Goal: Task Accomplishment & Management: Complete application form

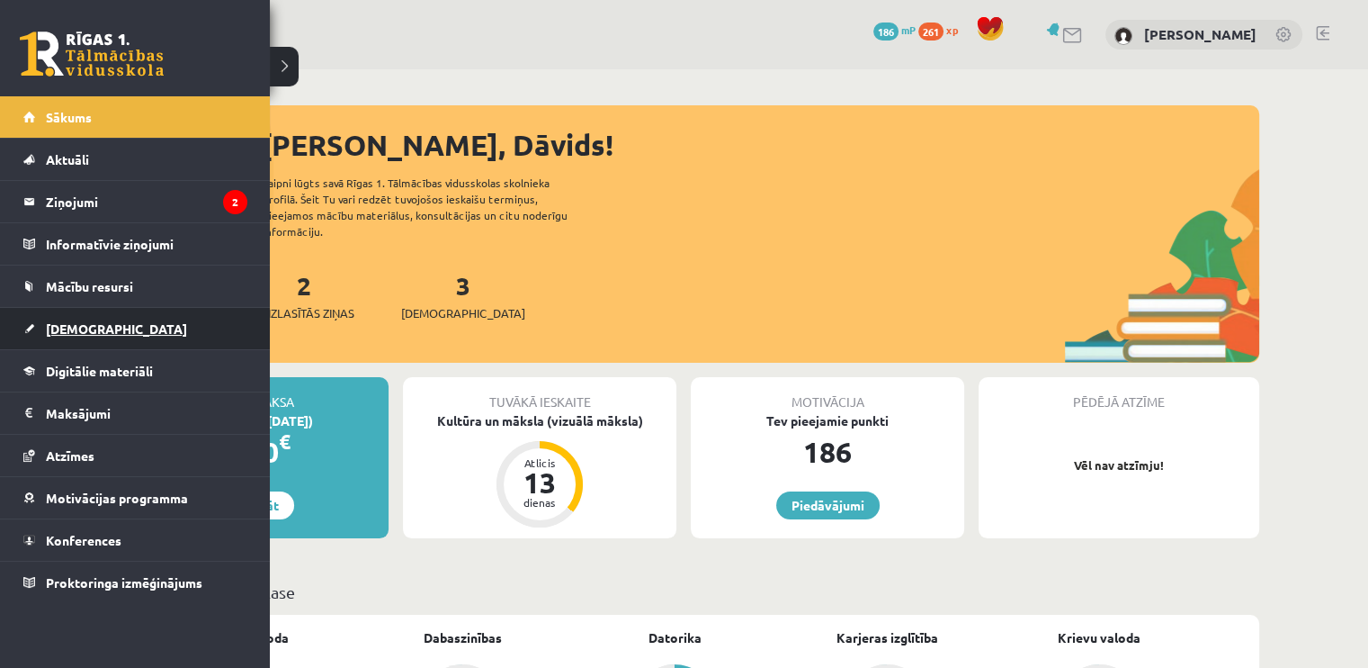
click at [85, 334] on link "[DEMOGRAPHIC_DATA]" at bounding box center [135, 328] width 224 height 41
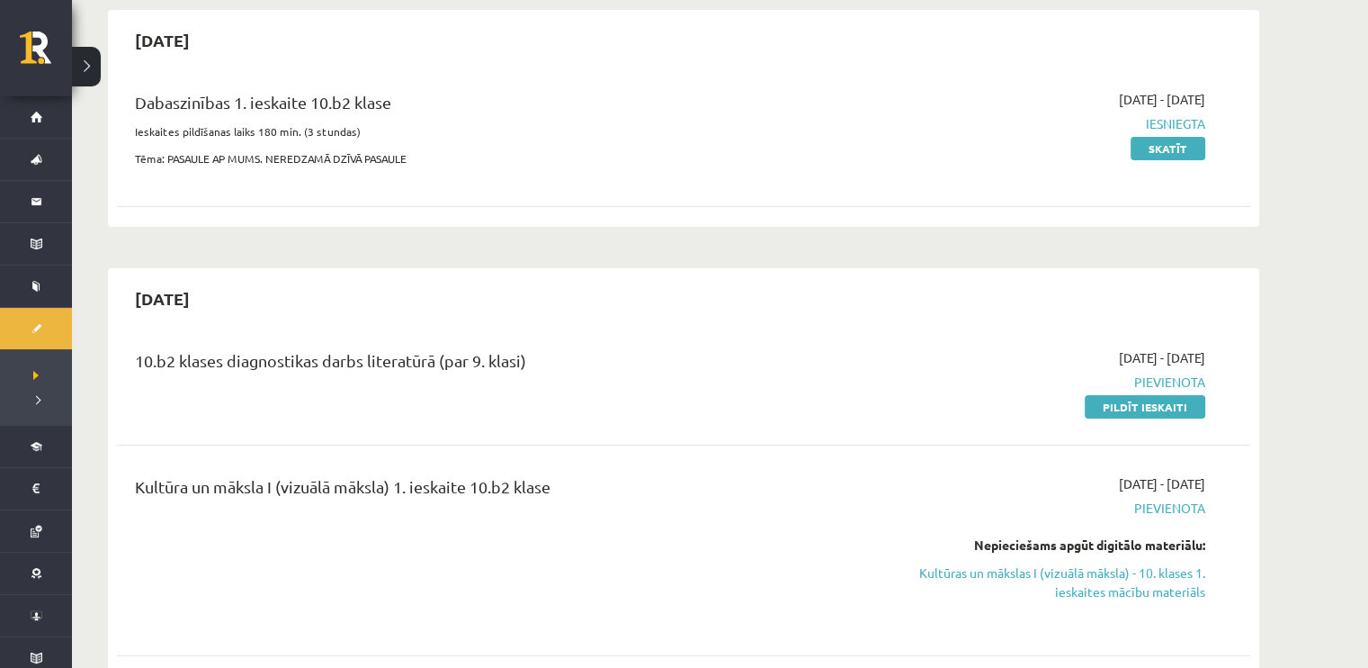
scroll to position [360, 0]
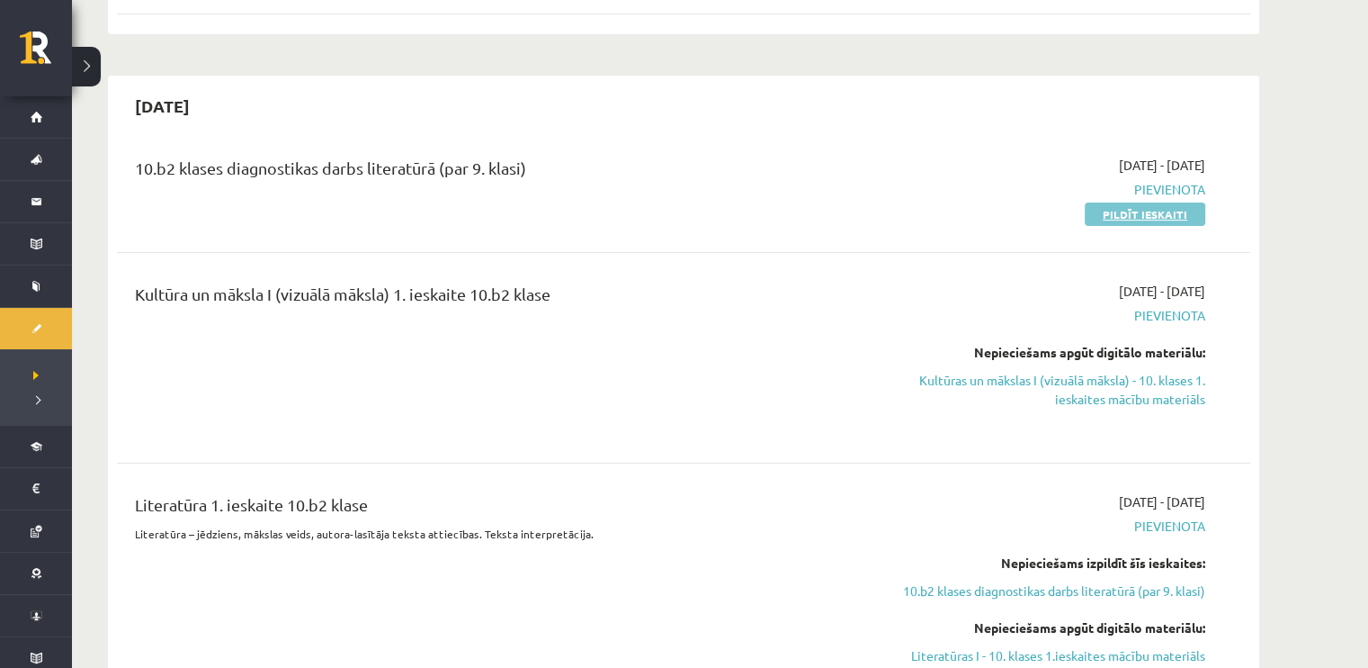
click at [1109, 205] on link "Pildīt ieskaiti" at bounding box center [1145, 213] width 121 height 23
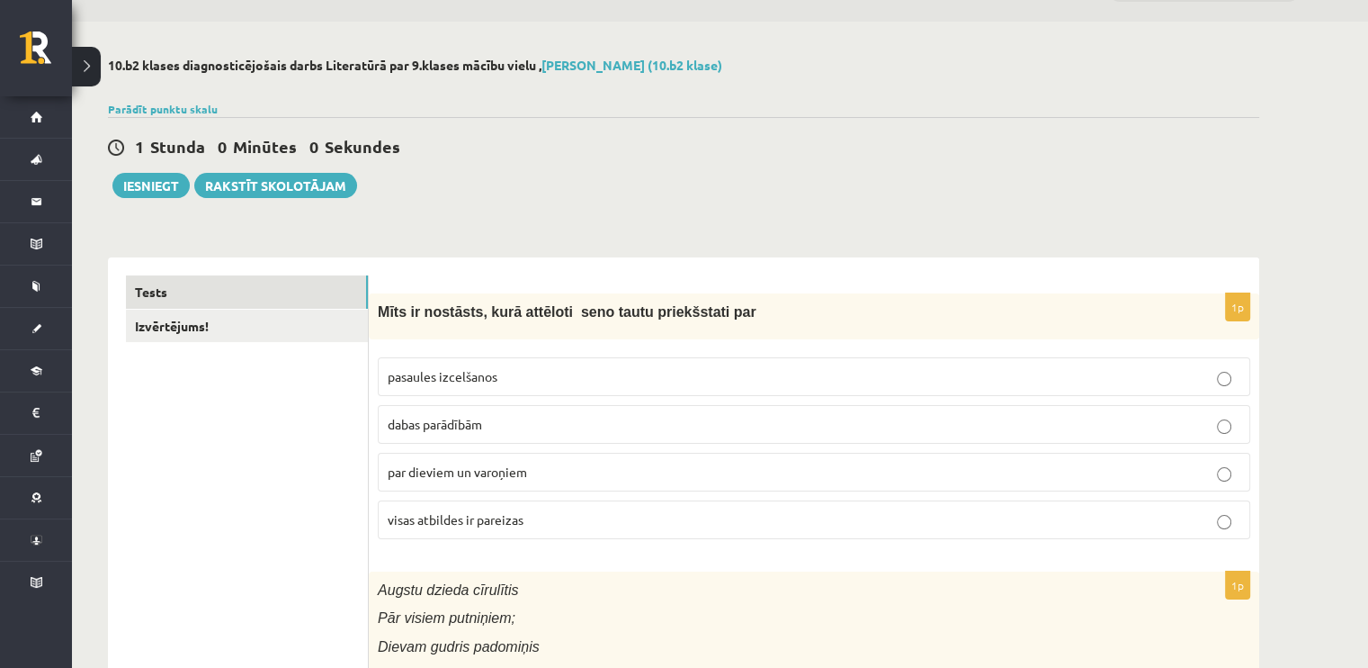
scroll to position [90, 0]
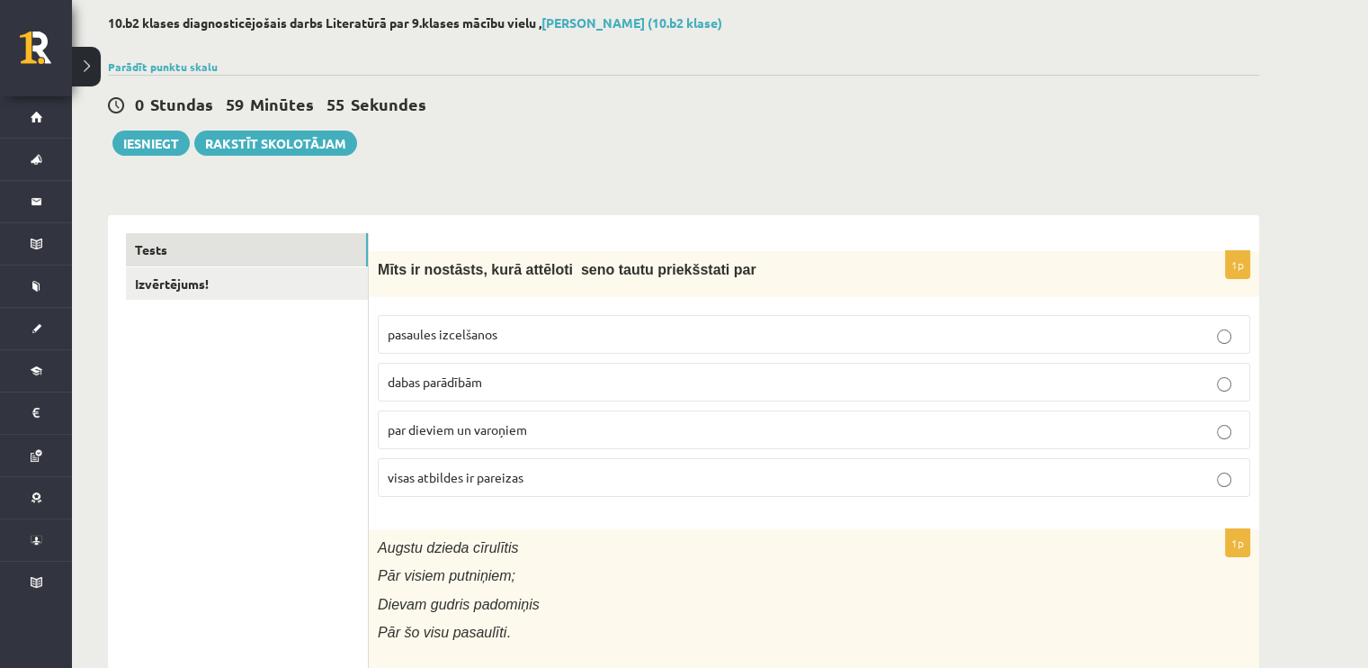
click at [486, 424] on span "par dieviem un varoņiem" at bounding box center [457, 429] width 139 height 16
click at [486, 481] on span "visas atbildes ir pareizas" at bounding box center [456, 477] width 136 height 16
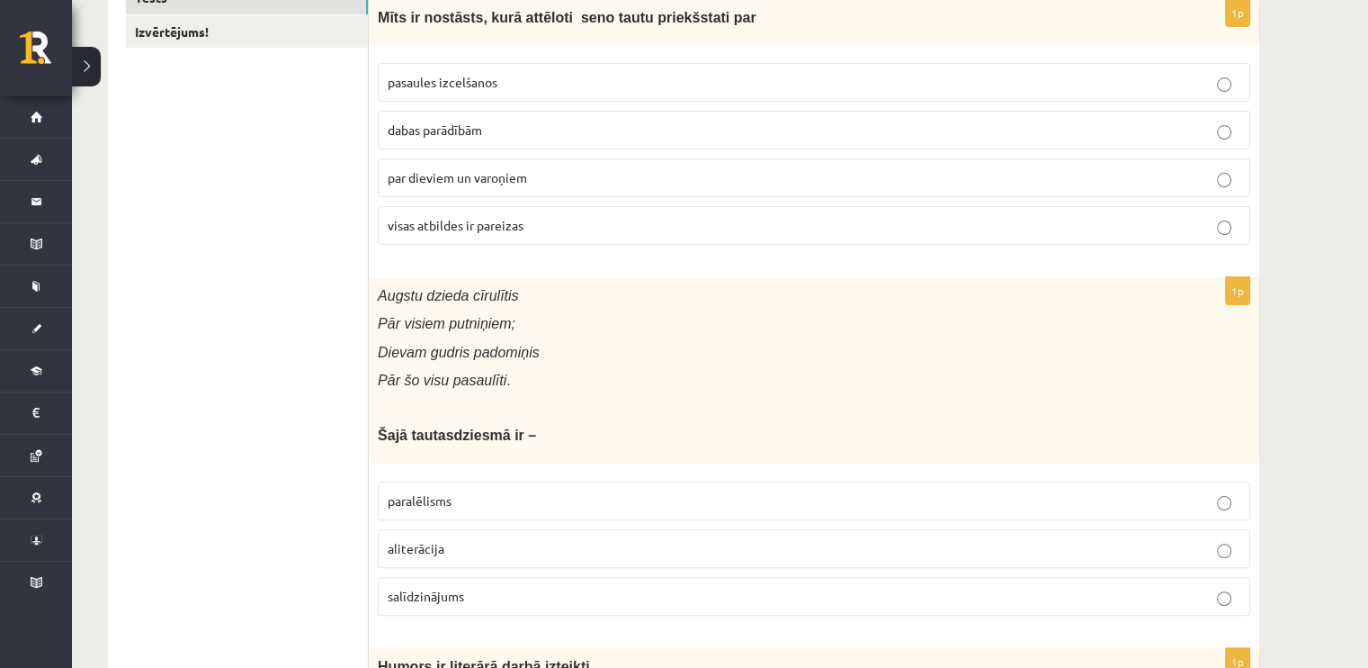
scroll to position [540, 0]
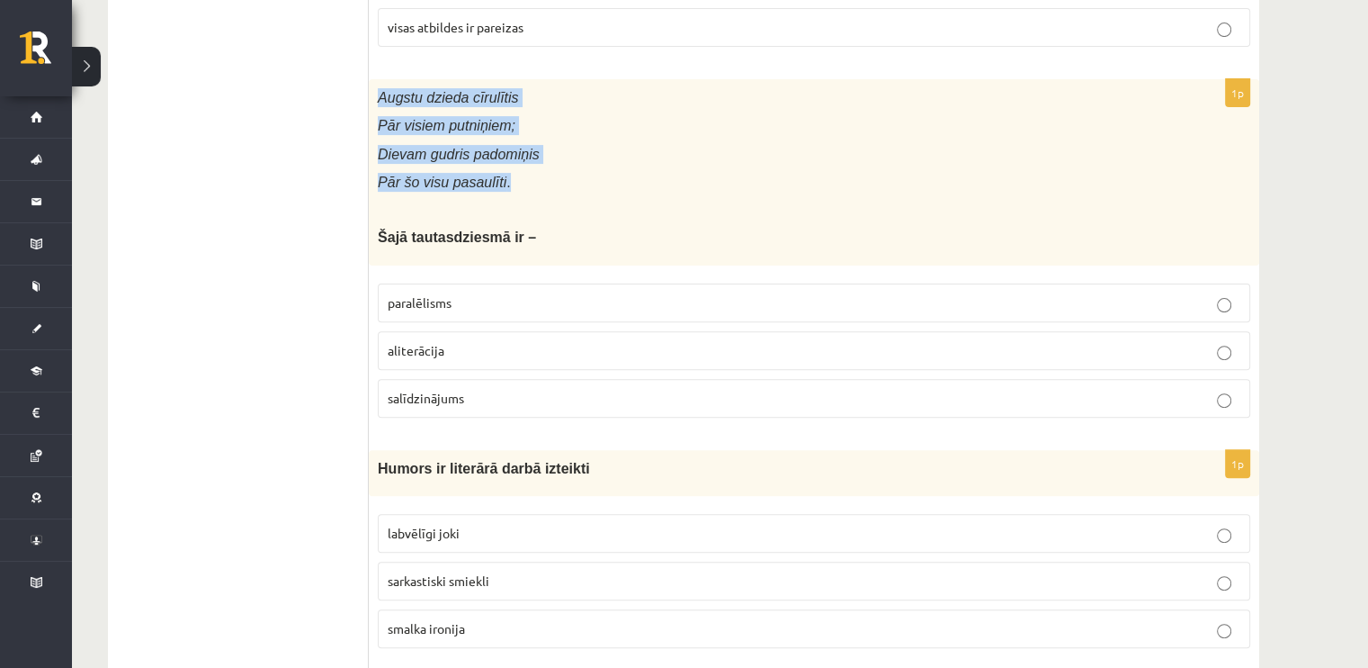
drag, startPoint x: 379, startPoint y: 104, endPoint x: 511, endPoint y: 184, distance: 154.1
click at [511, 184] on div "Augstu dzieda cīrulītis Pār visiem putniņiem; Dievam gudris padomiņis Pār šo vi…" at bounding box center [814, 172] width 891 height 186
click at [511, 184] on p "Pār šo visu pasaulīti ." at bounding box center [769, 182] width 783 height 19
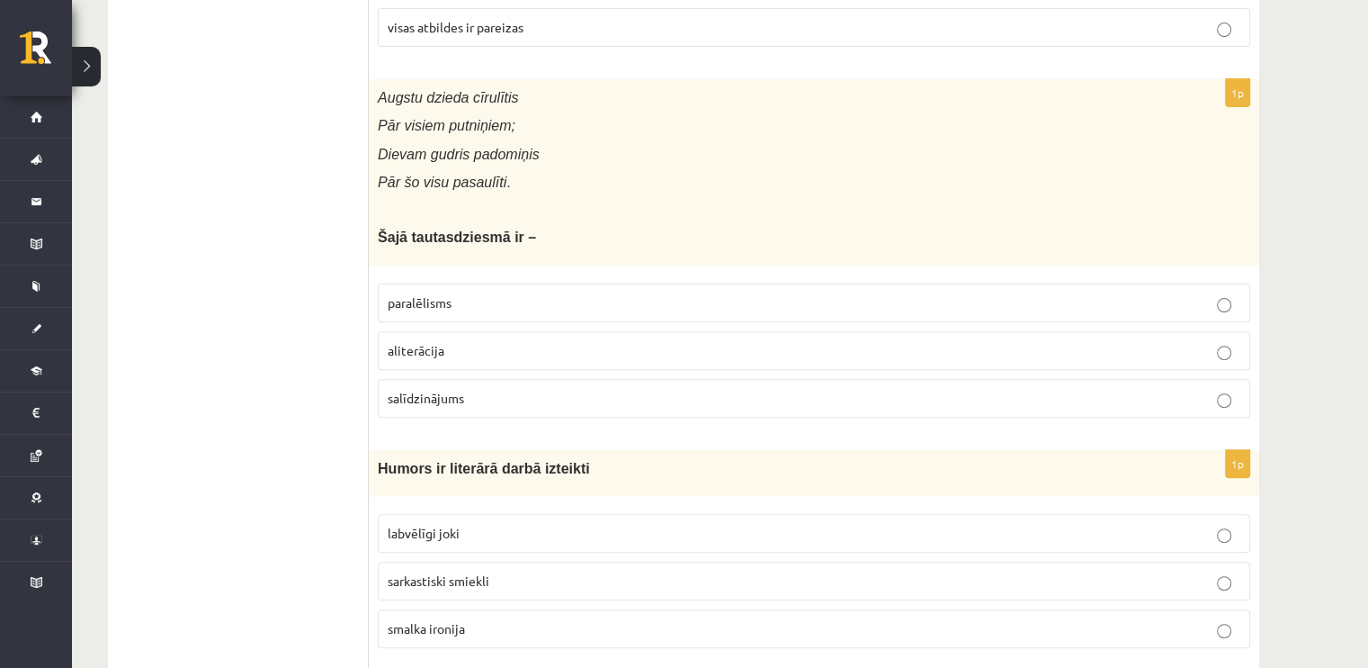
click at [446, 295] on span "paralēlisms" at bounding box center [420, 302] width 64 height 16
click at [467, 383] on label "salīdzinājums" at bounding box center [814, 398] width 873 height 39
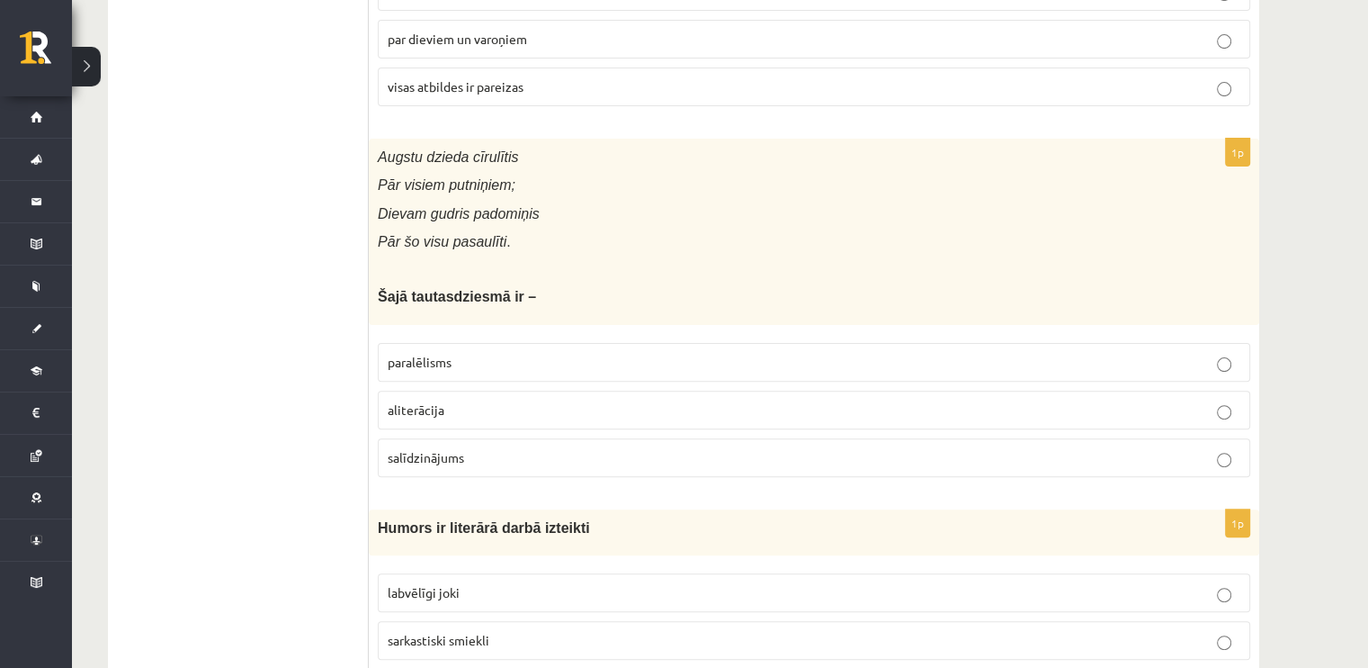
scroll to position [450, 0]
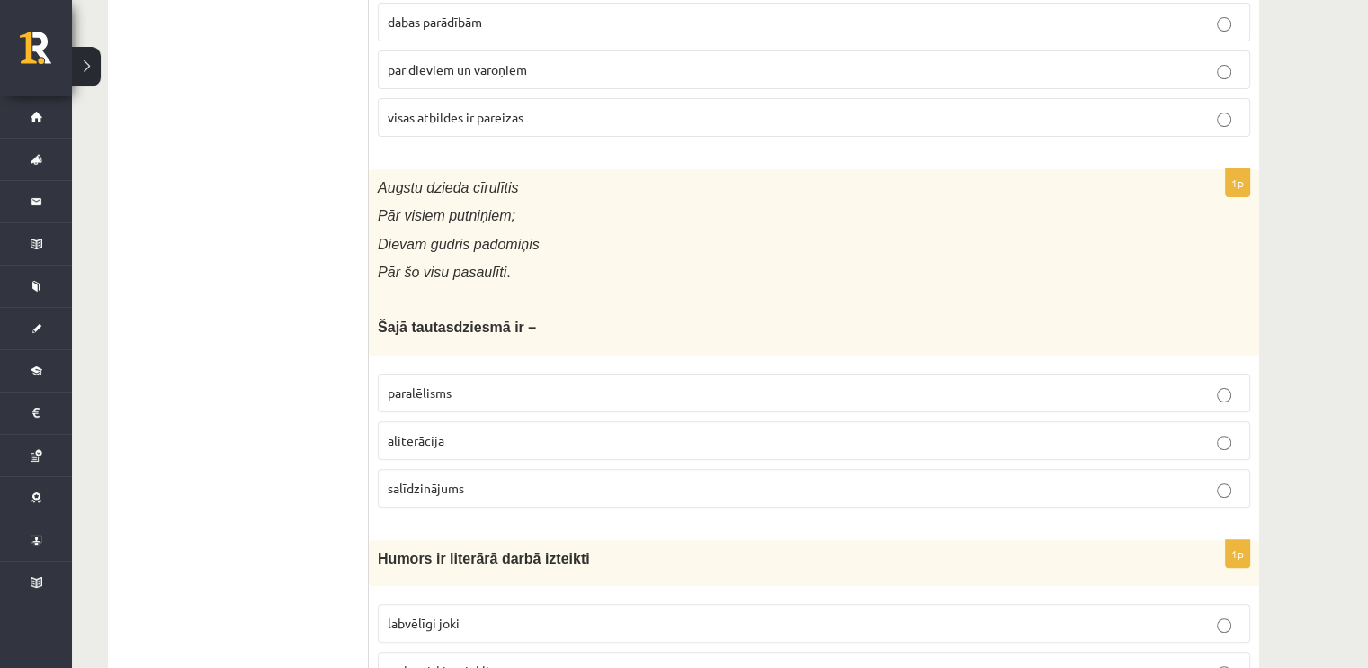
click at [417, 384] on span "paralēlisms" at bounding box center [420, 392] width 64 height 16
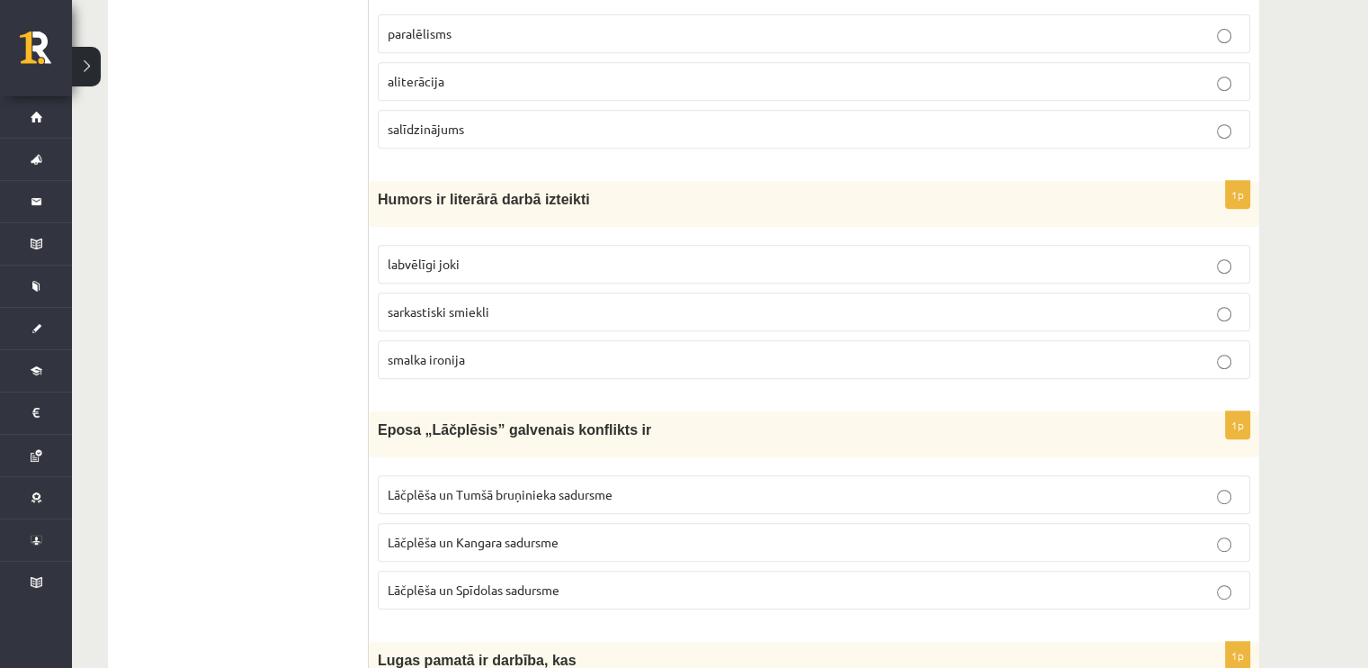
scroll to position [810, 0]
drag, startPoint x: 626, startPoint y: 186, endPoint x: 194, endPoint y: 195, distance: 432.0
copy div "ms! 1p Mīts ir nostāsts, kurā attēloti seno tautu priekšstati par pasaules izce…"
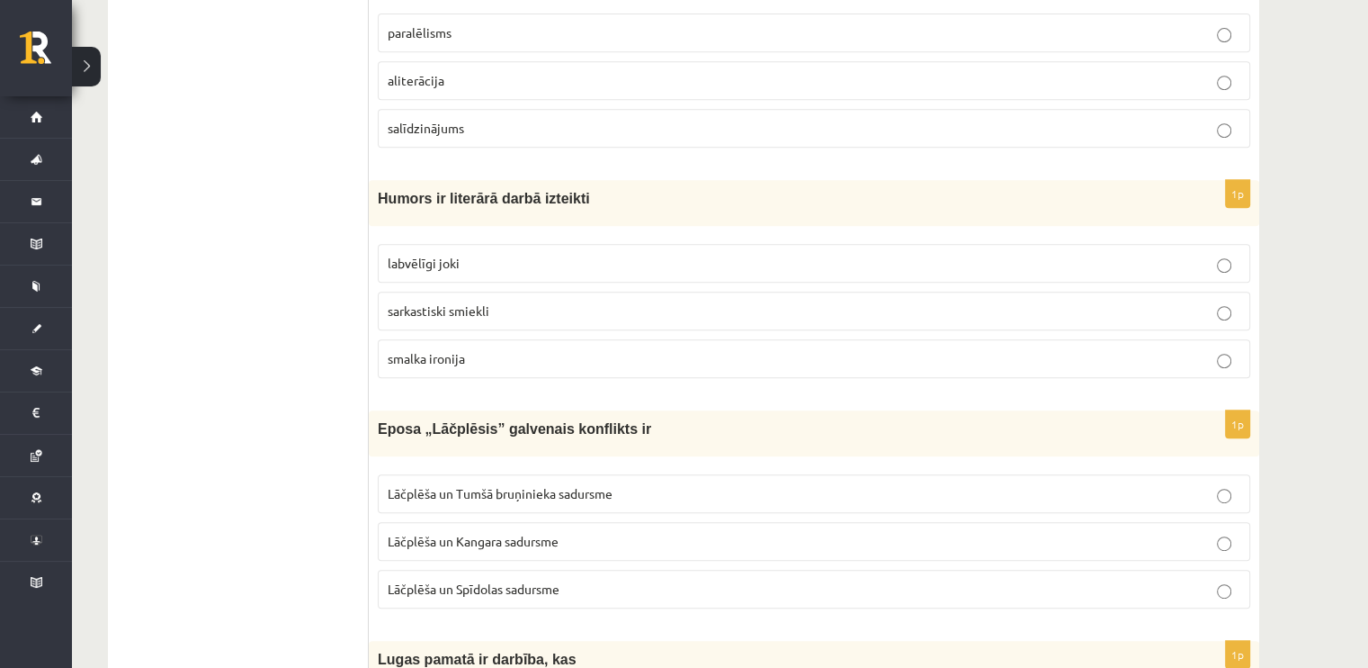
click at [393, 295] on label "sarkastiski smiekli" at bounding box center [814, 311] width 873 height 39
click at [441, 350] on span "smalka ironija" at bounding box center [426, 358] width 77 height 16
click at [656, 261] on p "labvēlīgi joki" at bounding box center [814, 263] width 853 height 19
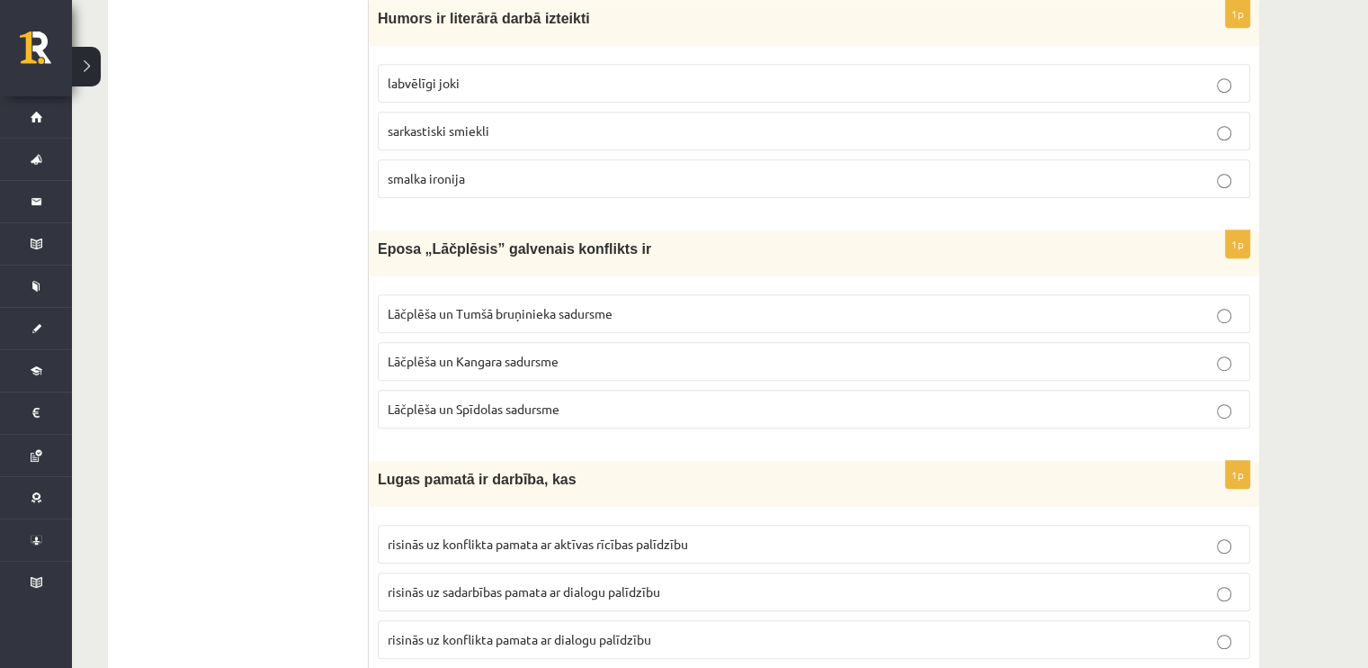
scroll to position [1170, 0]
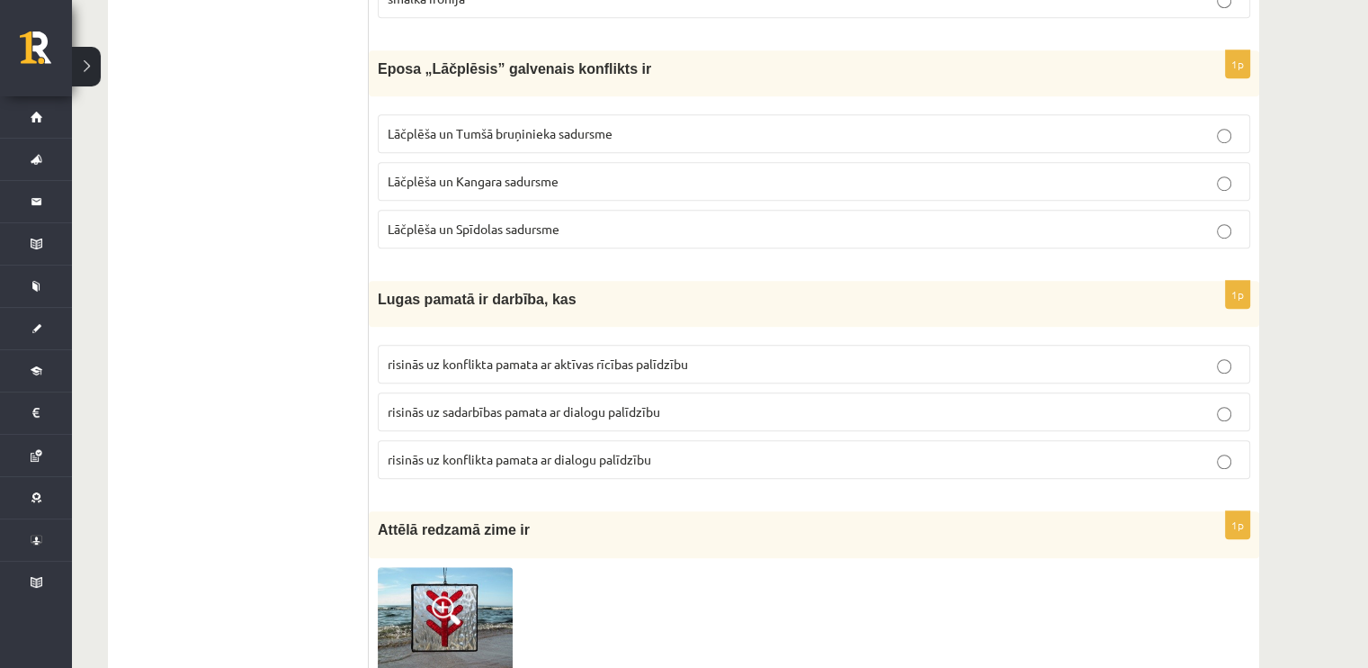
click at [559, 133] on span "Lāčplēša un Tumšā bruņinieka sadursme" at bounding box center [500, 133] width 225 height 16
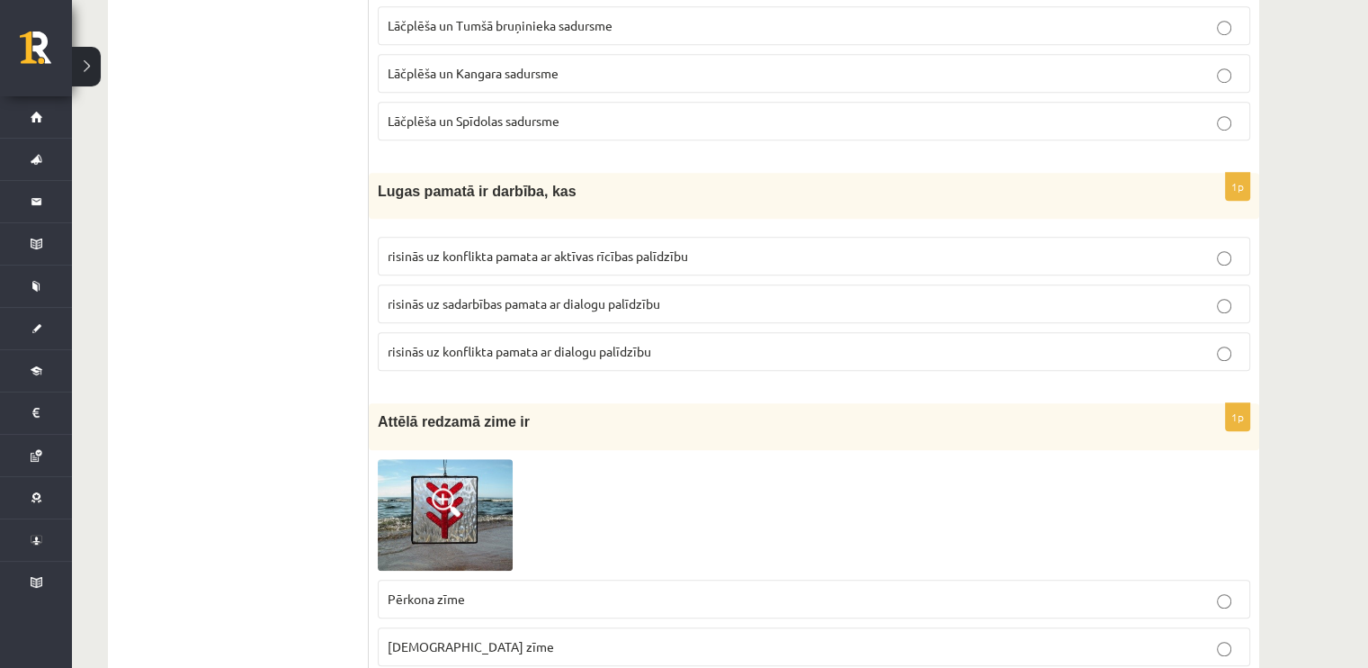
scroll to position [1350, 0]
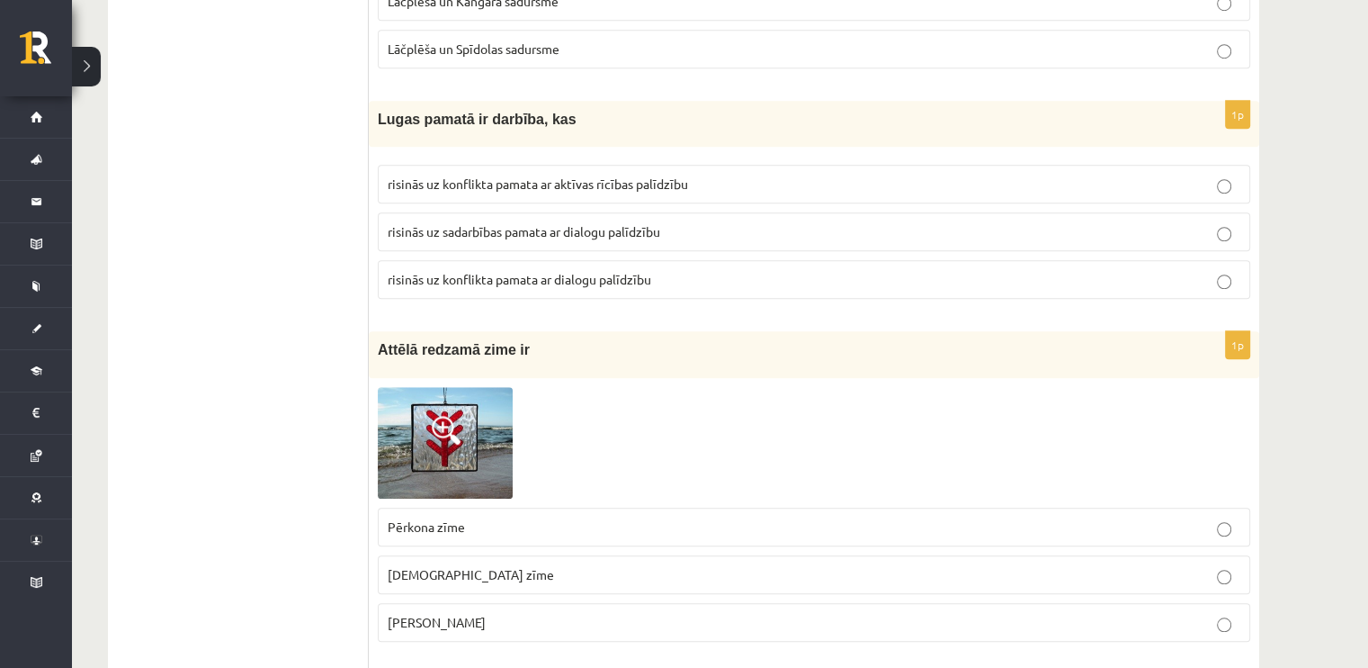
click at [418, 271] on span "risinās uz konflikta pamata ar dialogu palīdzību" at bounding box center [520, 279] width 264 height 16
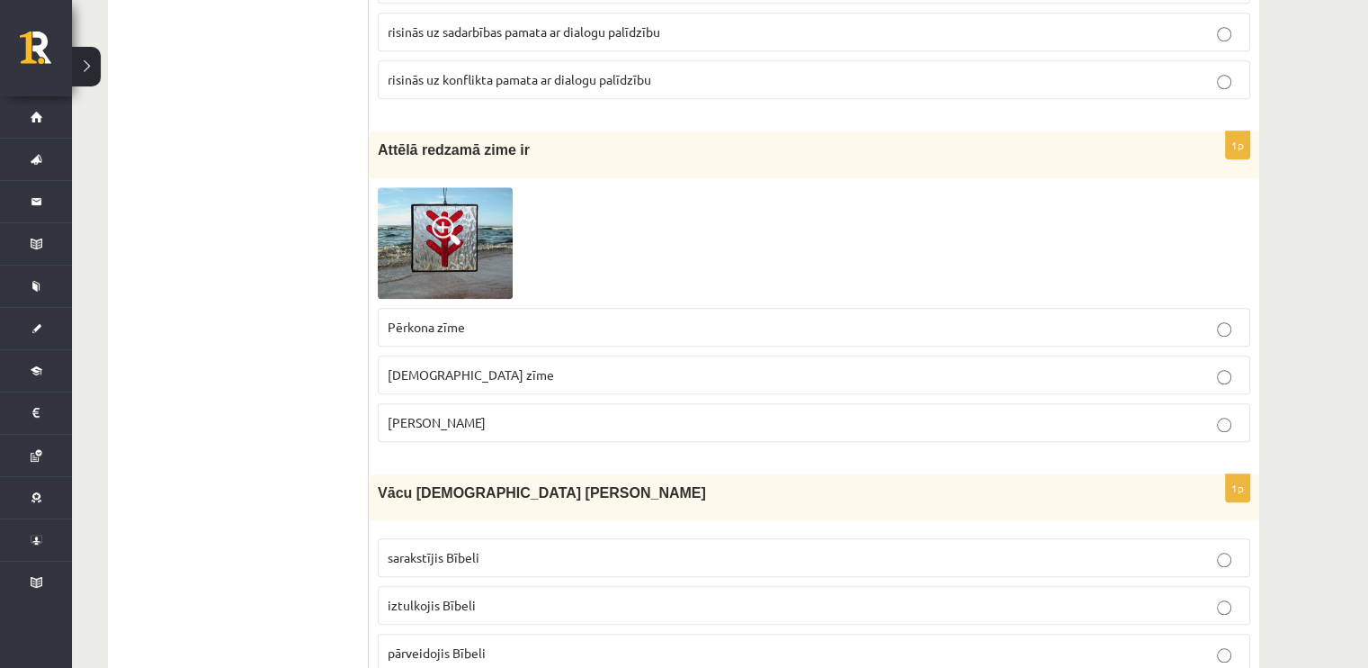
scroll to position [1529, 0]
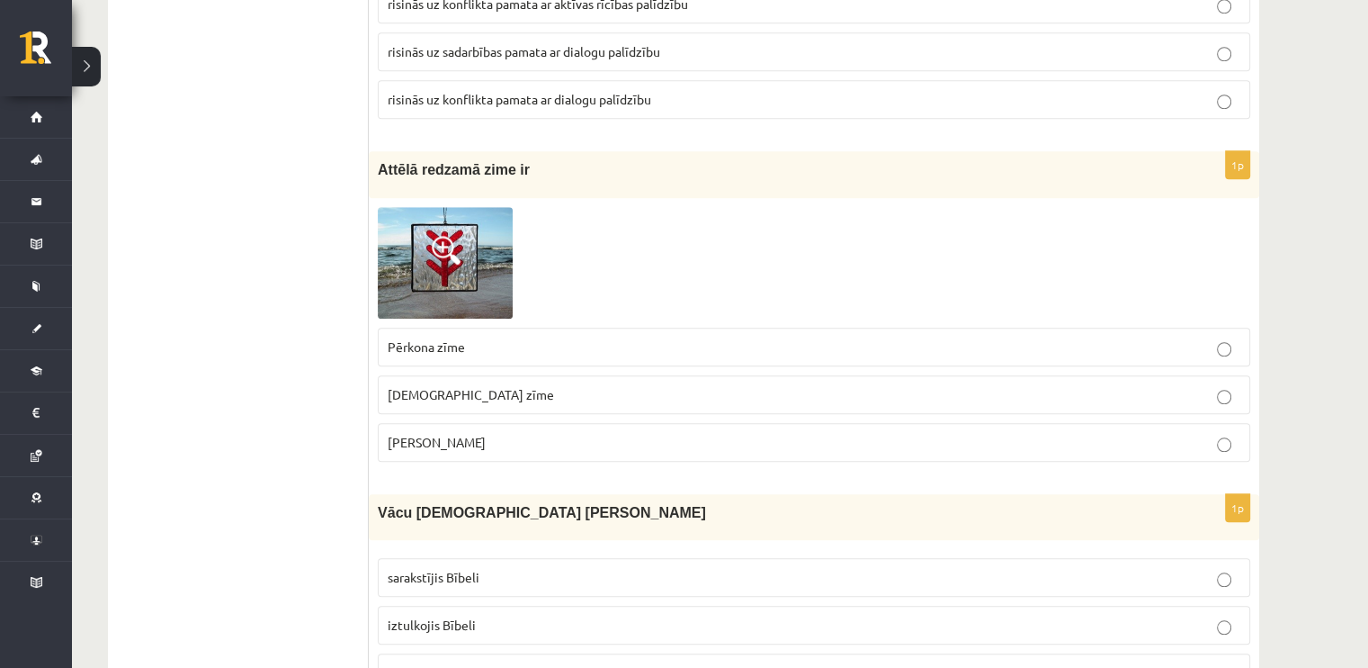
click at [420, 224] on img at bounding box center [445, 263] width 135 height 112
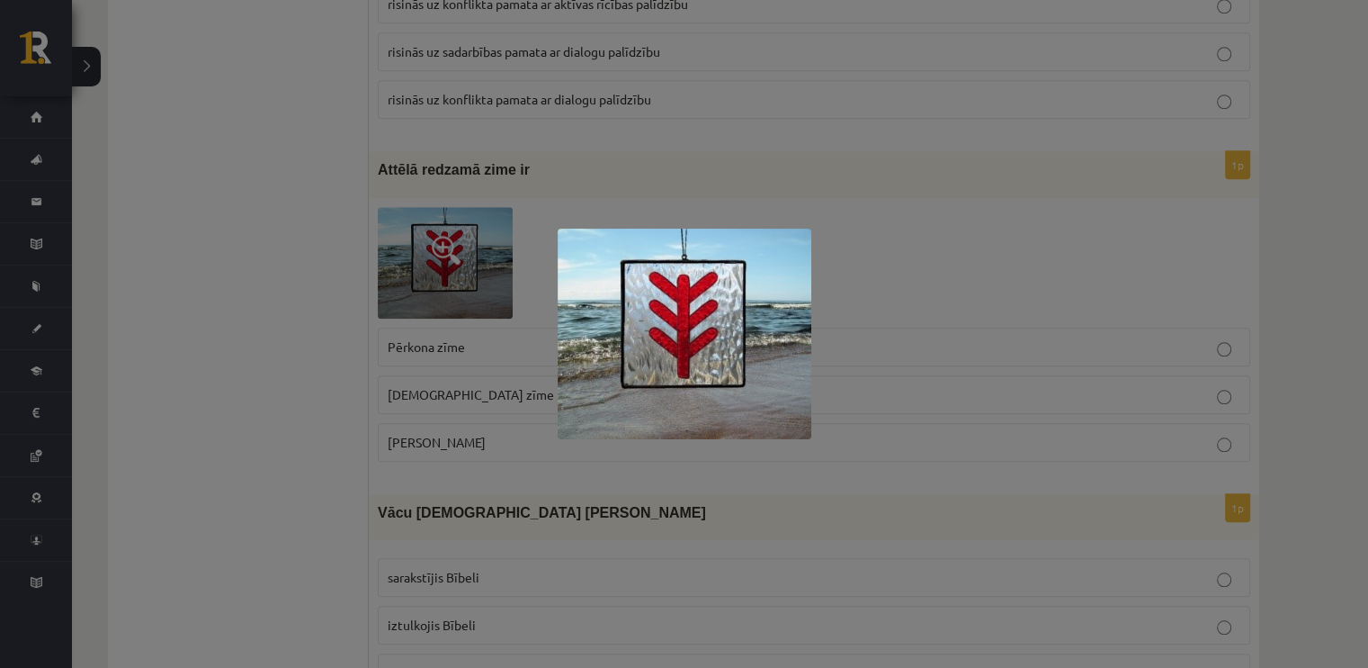
click at [361, 231] on div at bounding box center [684, 334] width 1368 height 668
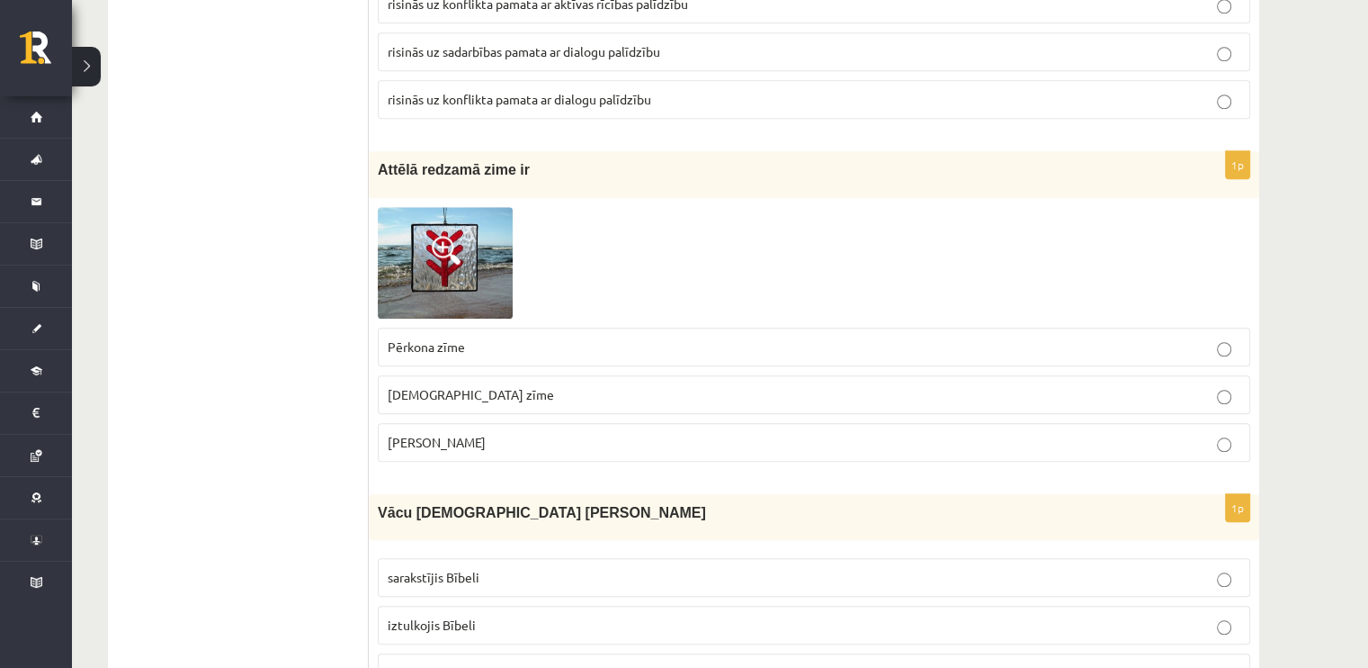
click at [477, 423] on label "Laimas slotiņa" at bounding box center [814, 442] width 873 height 39
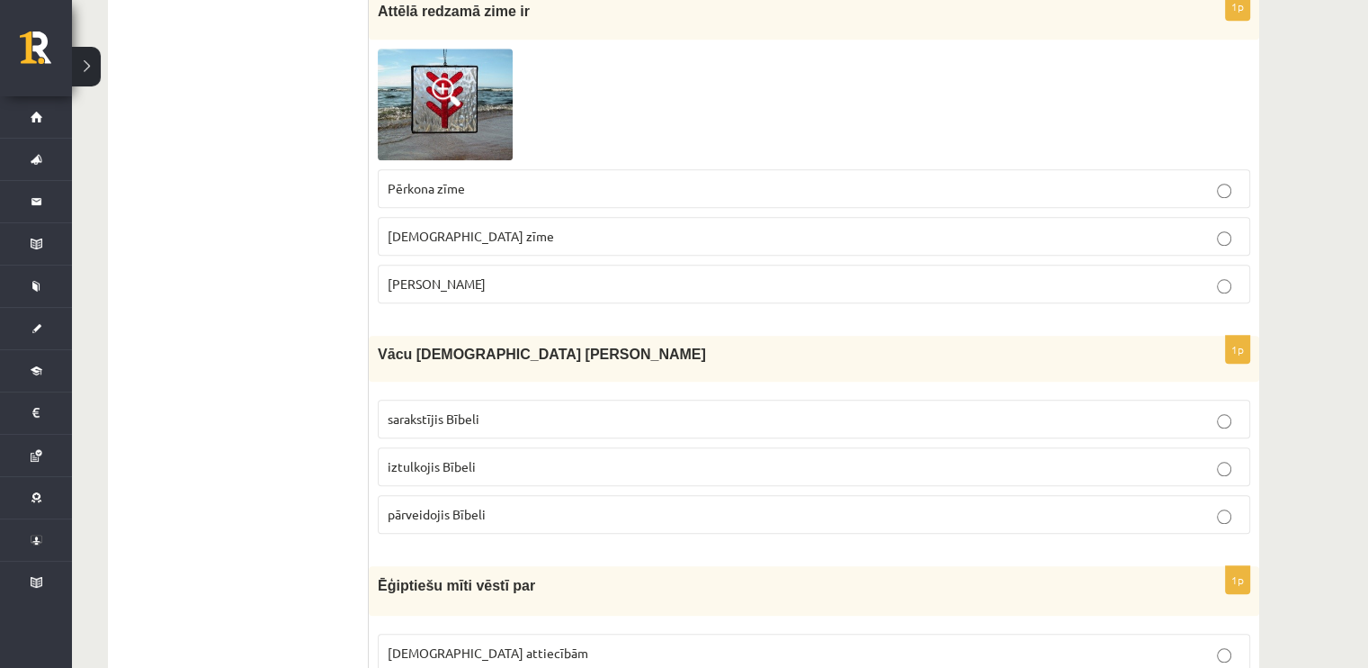
scroll to position [1889, 0]
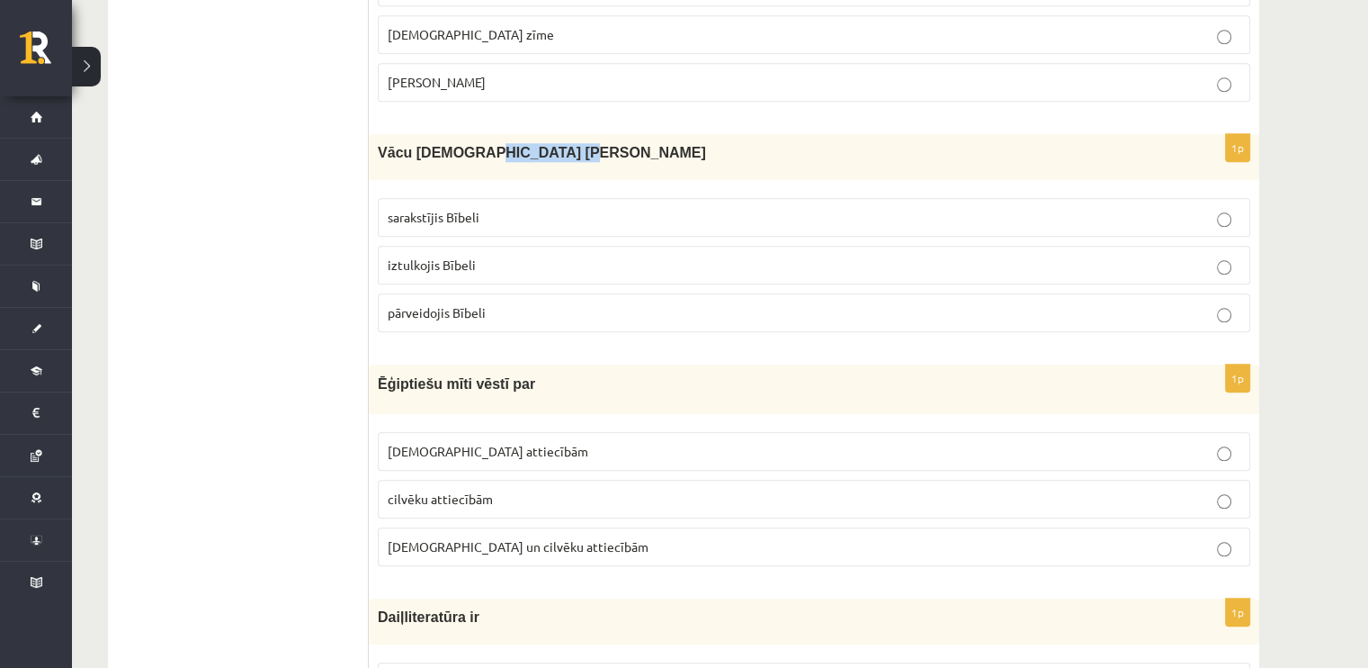
drag, startPoint x: 543, startPoint y: 148, endPoint x: 464, endPoint y: 139, distance: 79.7
click at [464, 143] on p "Vācu mācītājs Ernsts Gliks" at bounding box center [769, 152] width 783 height 19
copy span "Ernsts Gliks"
drag, startPoint x: 281, startPoint y: 190, endPoint x: 345, endPoint y: 217, distance: 69.3
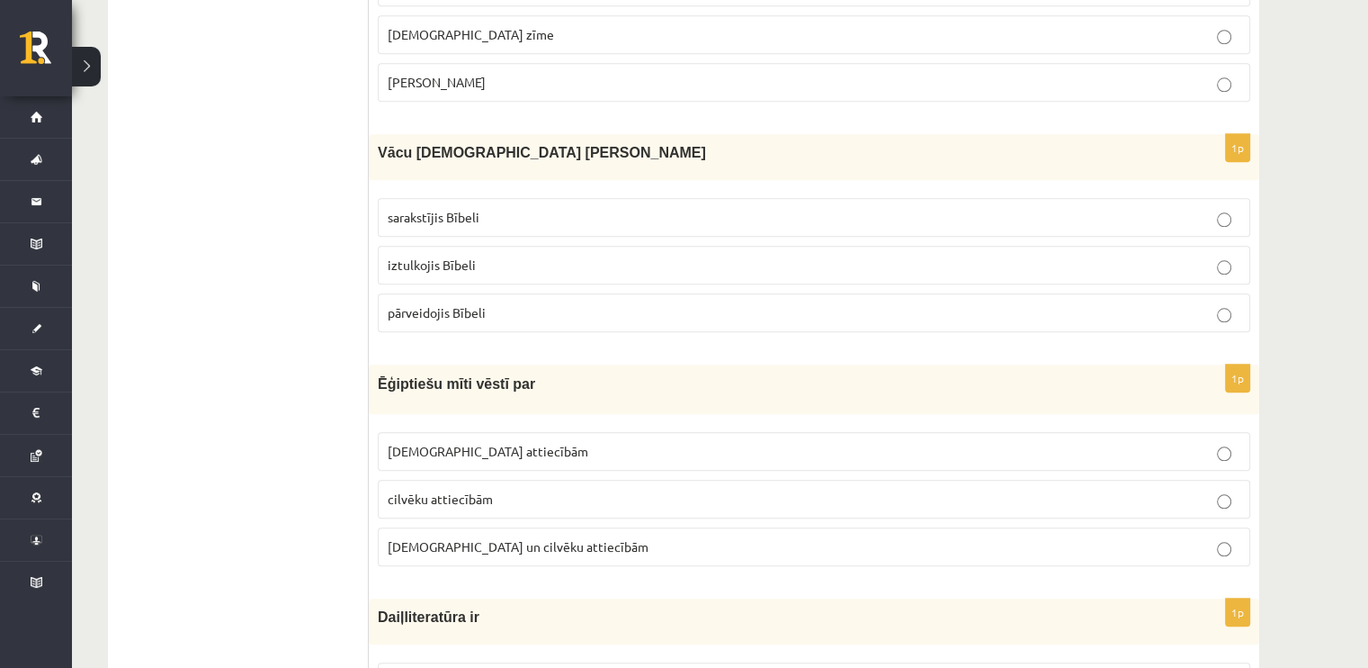
click at [421, 256] on p "iztulkojis Bībeli" at bounding box center [814, 265] width 853 height 19
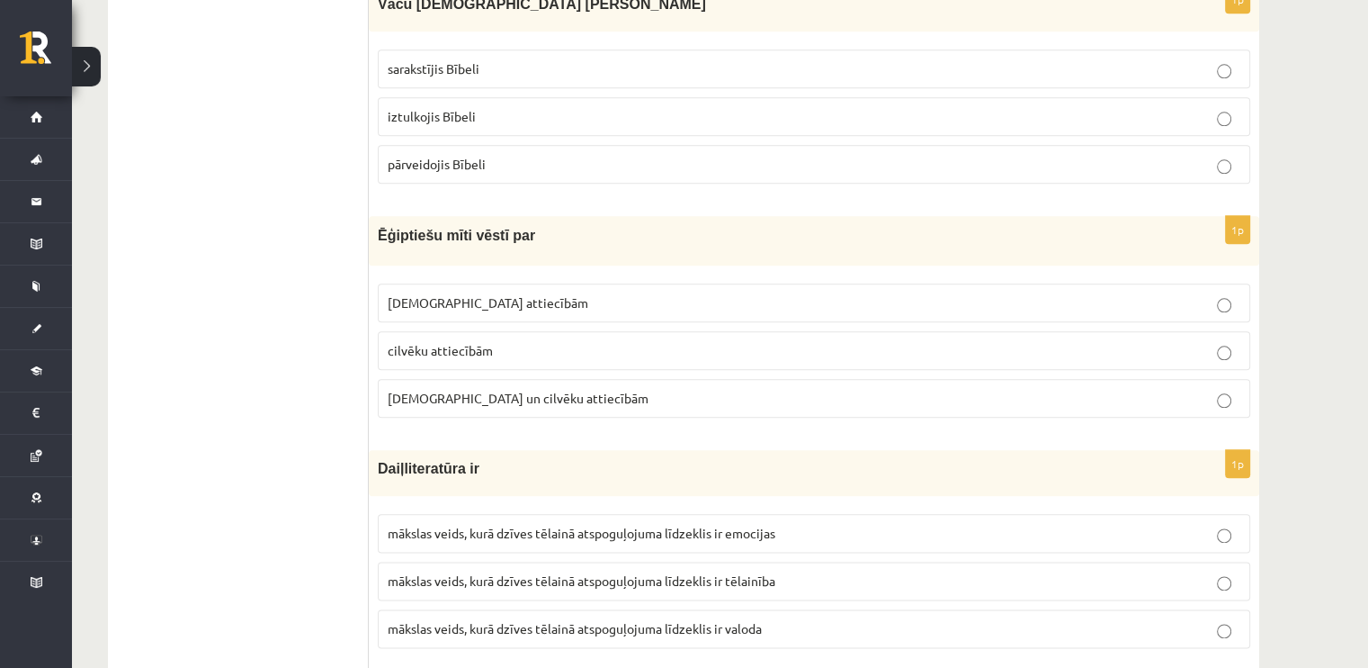
scroll to position [2069, 0]
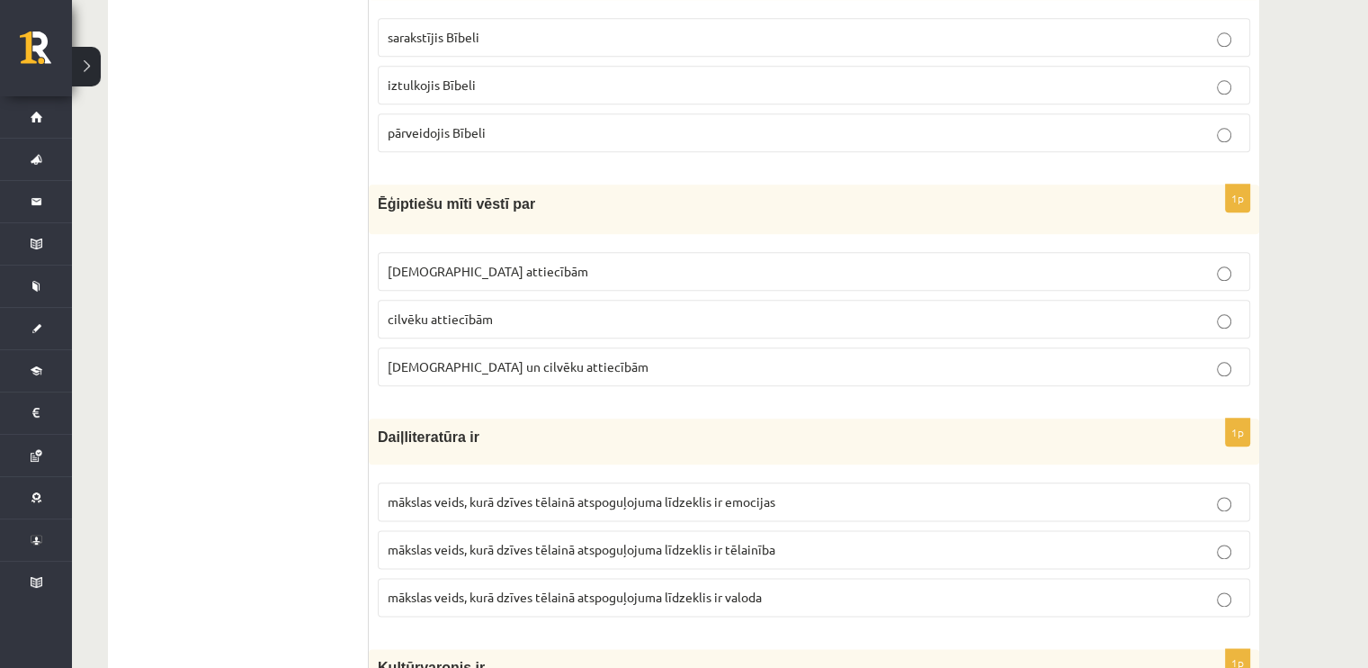
click at [491, 275] on label "Dievu attiecībām" at bounding box center [814, 271] width 873 height 39
click at [453, 369] on label "Dievu un cilvēku attiecībām" at bounding box center [814, 366] width 873 height 39
drag, startPoint x: 543, startPoint y: 193, endPoint x: 372, endPoint y: 196, distance: 171.9
click at [372, 196] on div "Ēģiptiešu mīti vēstī par" at bounding box center [814, 208] width 891 height 49
copy span "Ēģiptiešu mīti vēstī par"
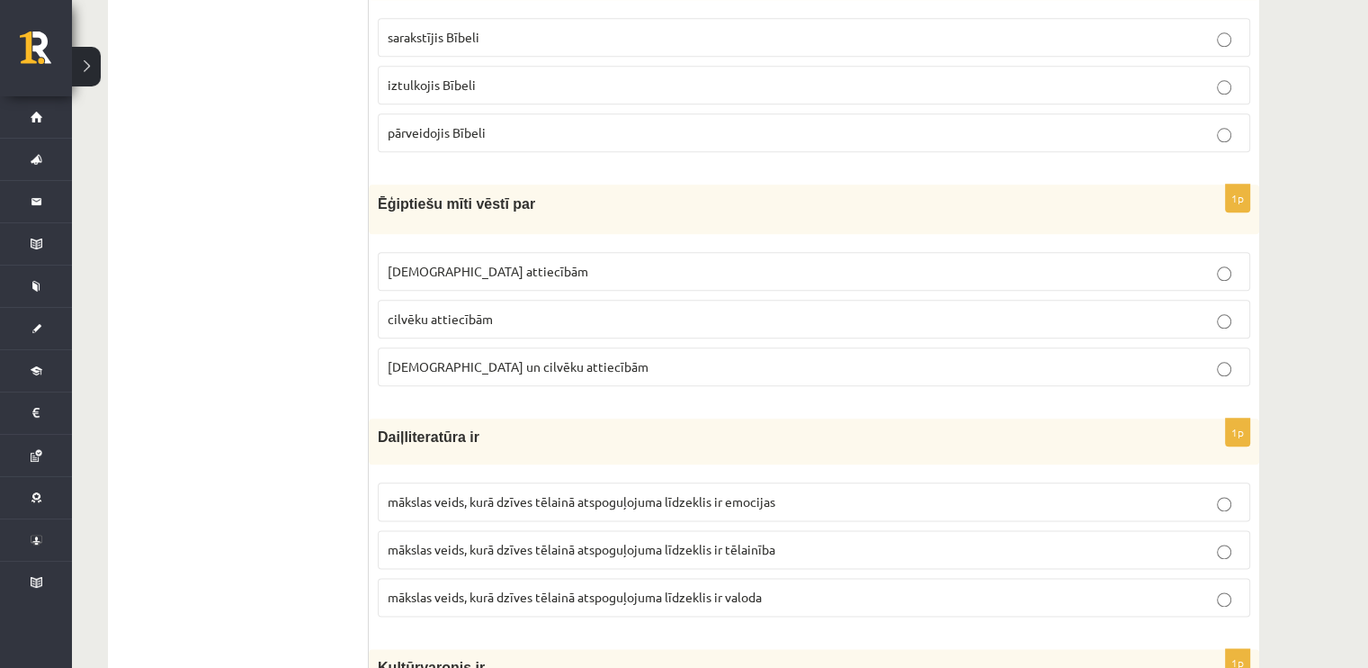
click at [432, 265] on span "Dievu attiecībām" at bounding box center [488, 271] width 201 height 16
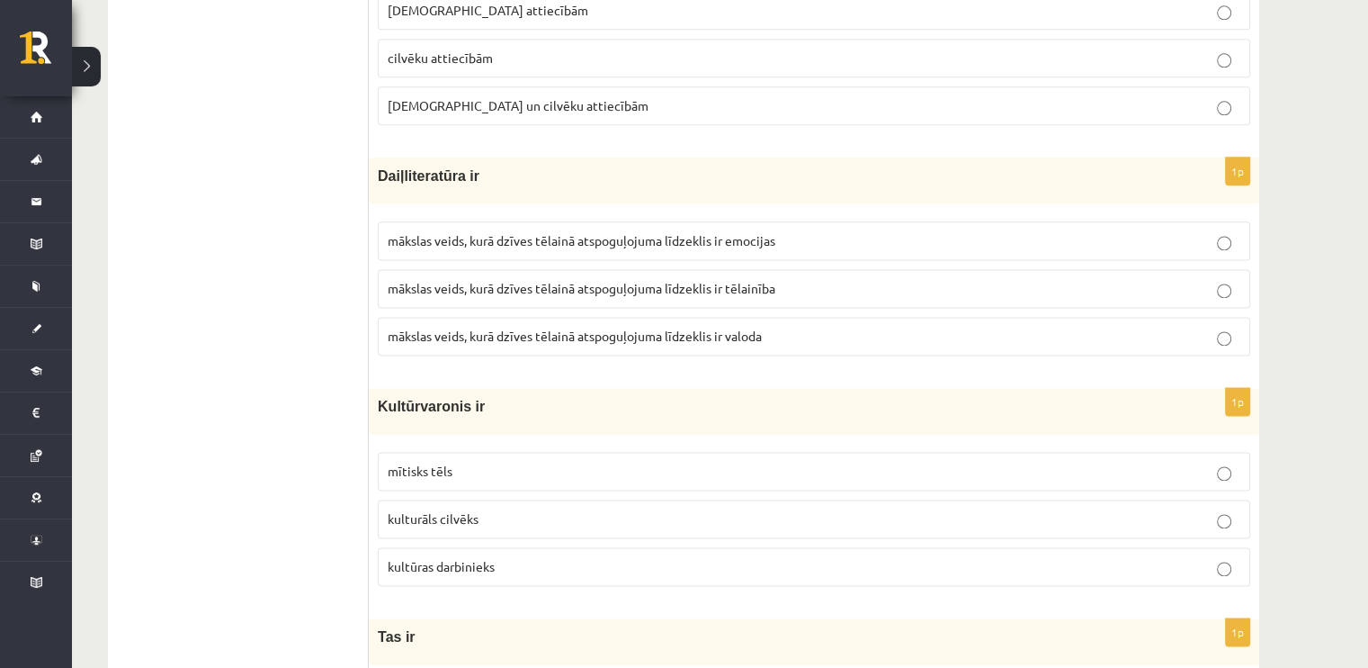
scroll to position [2339, 0]
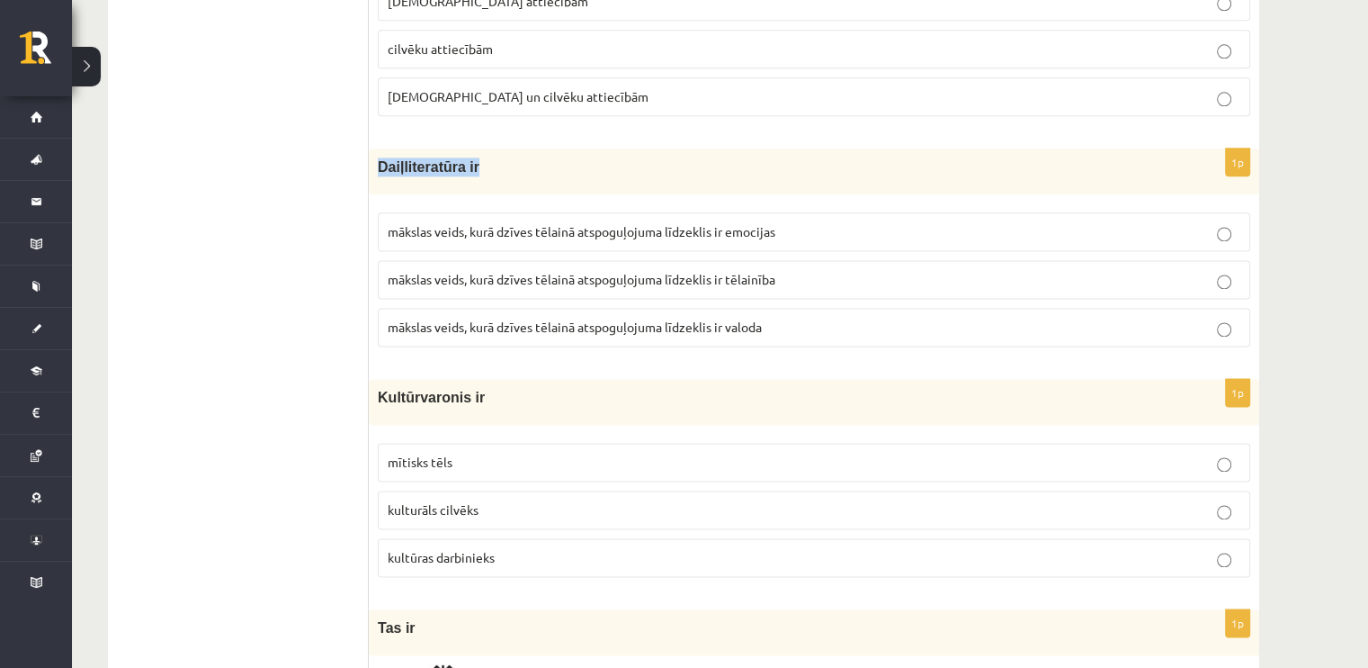
drag, startPoint x: 499, startPoint y: 157, endPoint x: 381, endPoint y: 154, distance: 118.8
click at [381, 157] on p "Daiļliteratūra ir" at bounding box center [769, 166] width 783 height 19
copy span "Daiļliteratūra ir"
click at [632, 327] on label "mākslas veids, kurā dzīves tēlainā atspoguļojuma līdzeklis ir valoda" at bounding box center [814, 327] width 873 height 39
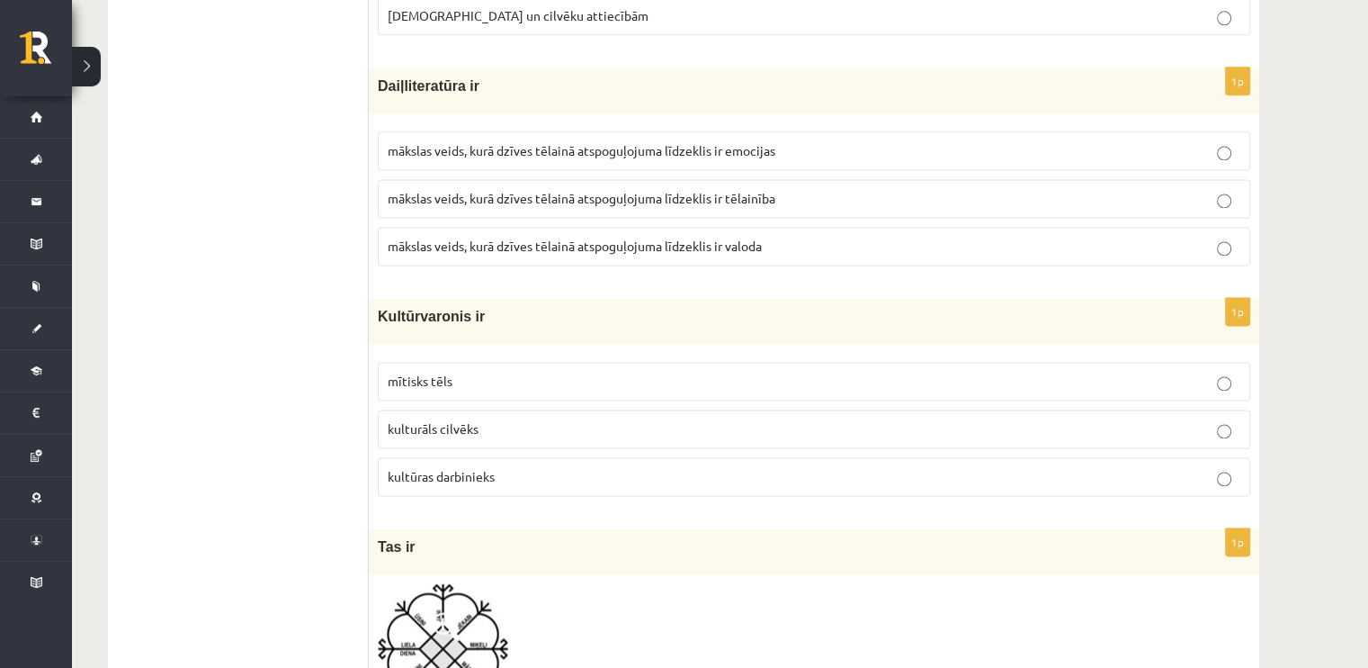
scroll to position [2429, 0]
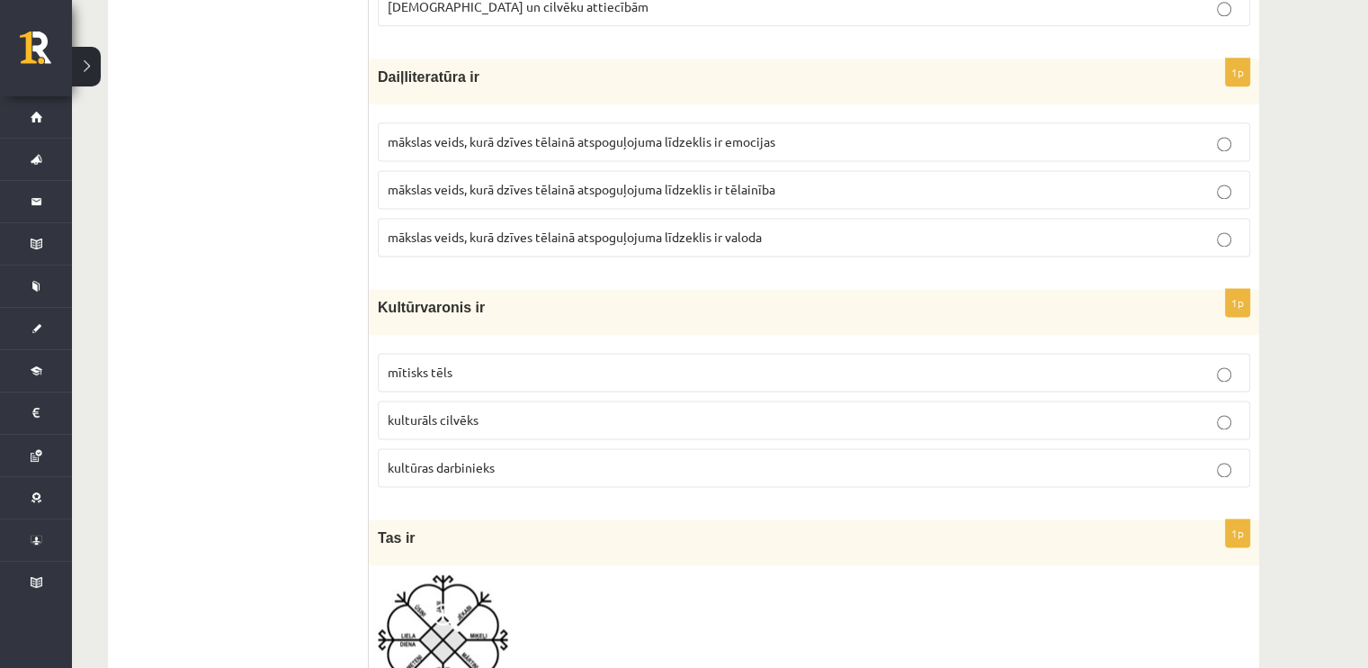
click at [482, 365] on p "mītisks tēls" at bounding box center [814, 372] width 853 height 19
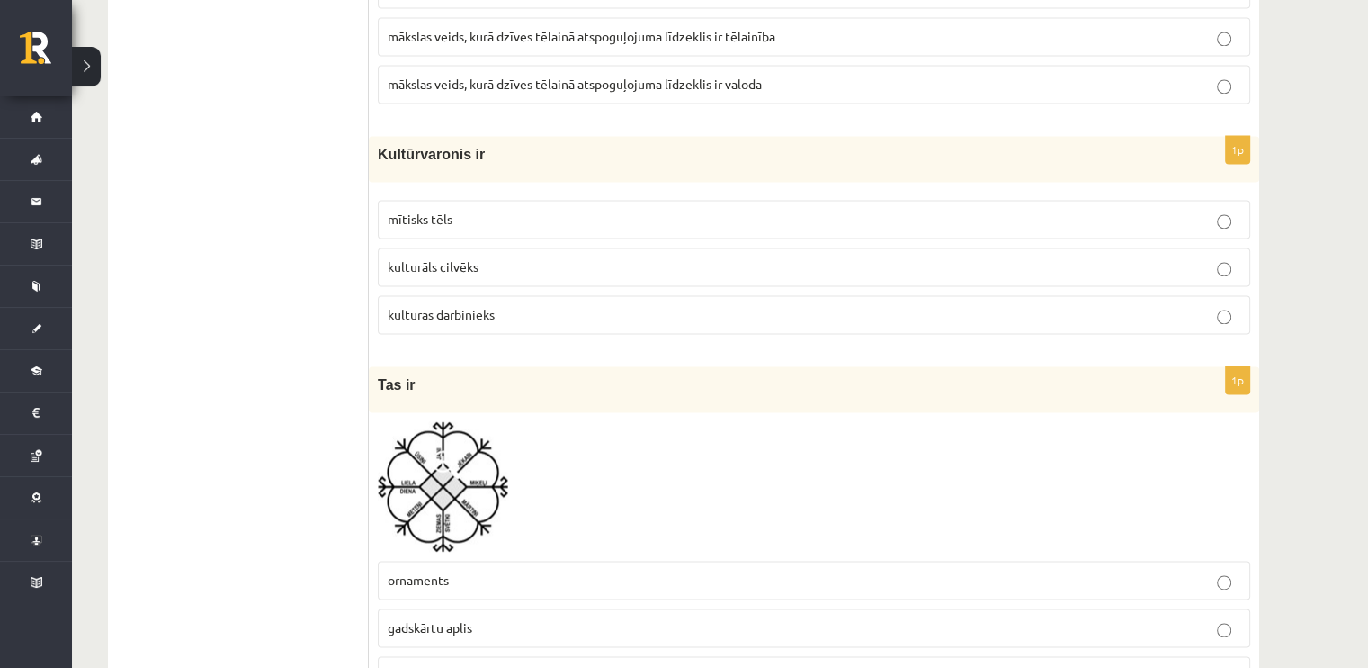
scroll to position [2789, 0]
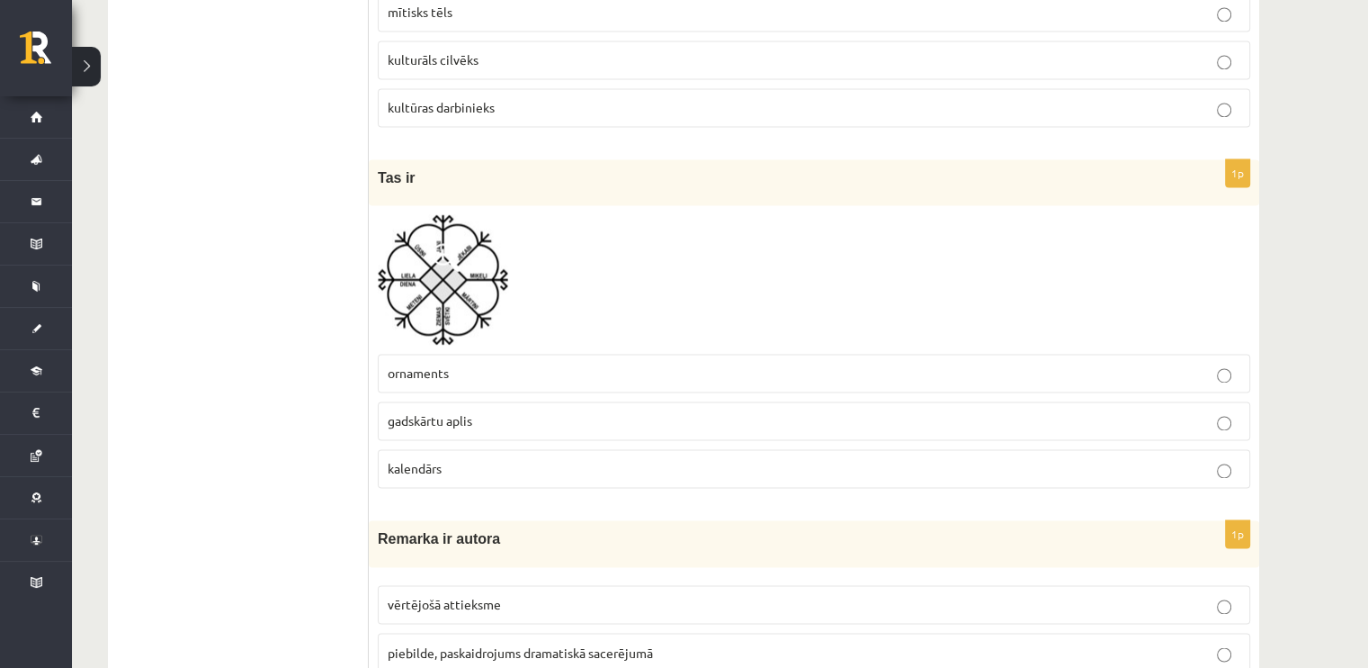
click at [437, 363] on p "ornaments" at bounding box center [814, 372] width 853 height 19
click at [435, 287] on img at bounding box center [443, 279] width 130 height 130
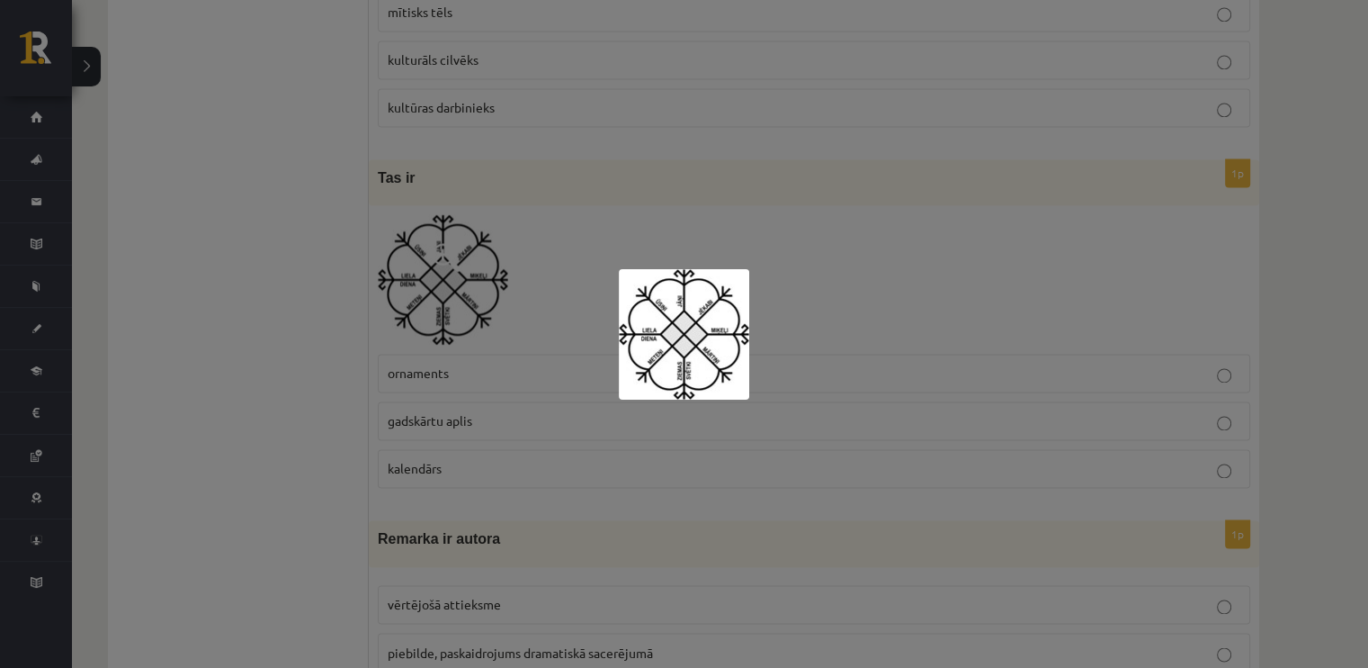
click at [277, 302] on div at bounding box center [684, 334] width 1368 height 668
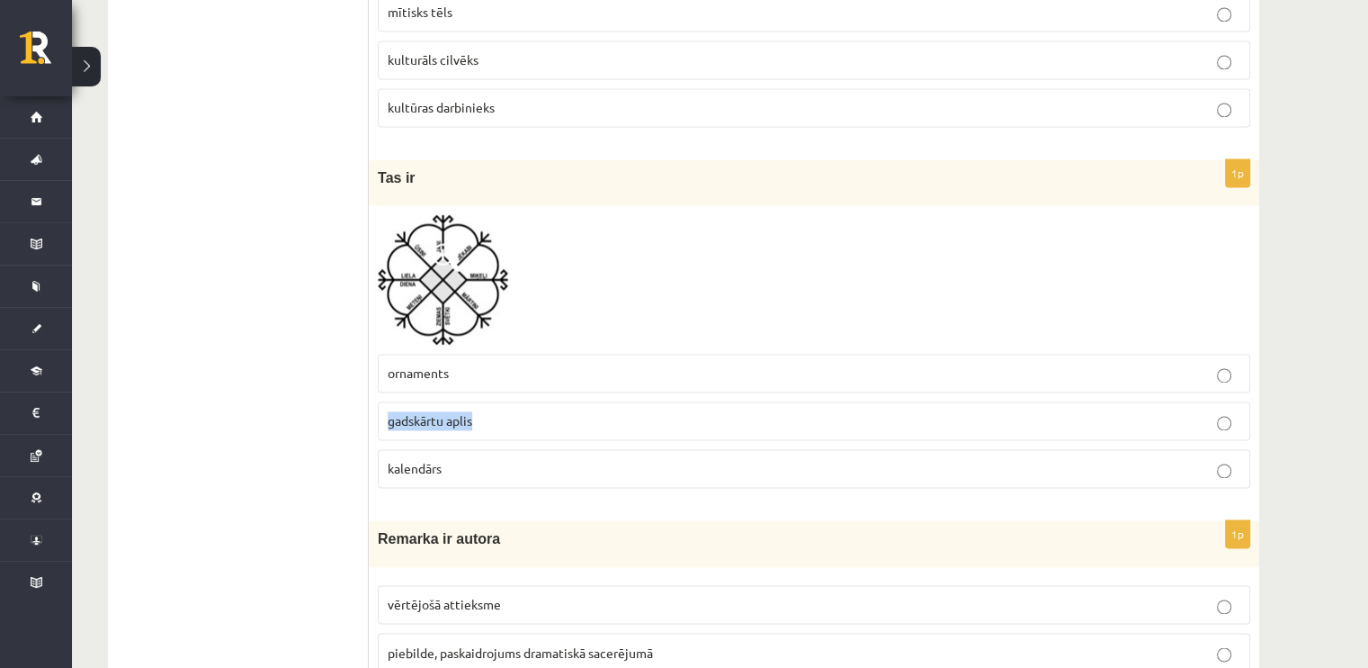
drag, startPoint x: 481, startPoint y: 405, endPoint x: 370, endPoint y: 408, distance: 111.6
click at [370, 408] on div "1p Tas ir ornaments gadskārtu aplis kalendārs" at bounding box center [814, 330] width 891 height 343
copy span "gadskārtu aplis"
click at [557, 411] on p "gadskārtu aplis" at bounding box center [814, 420] width 853 height 19
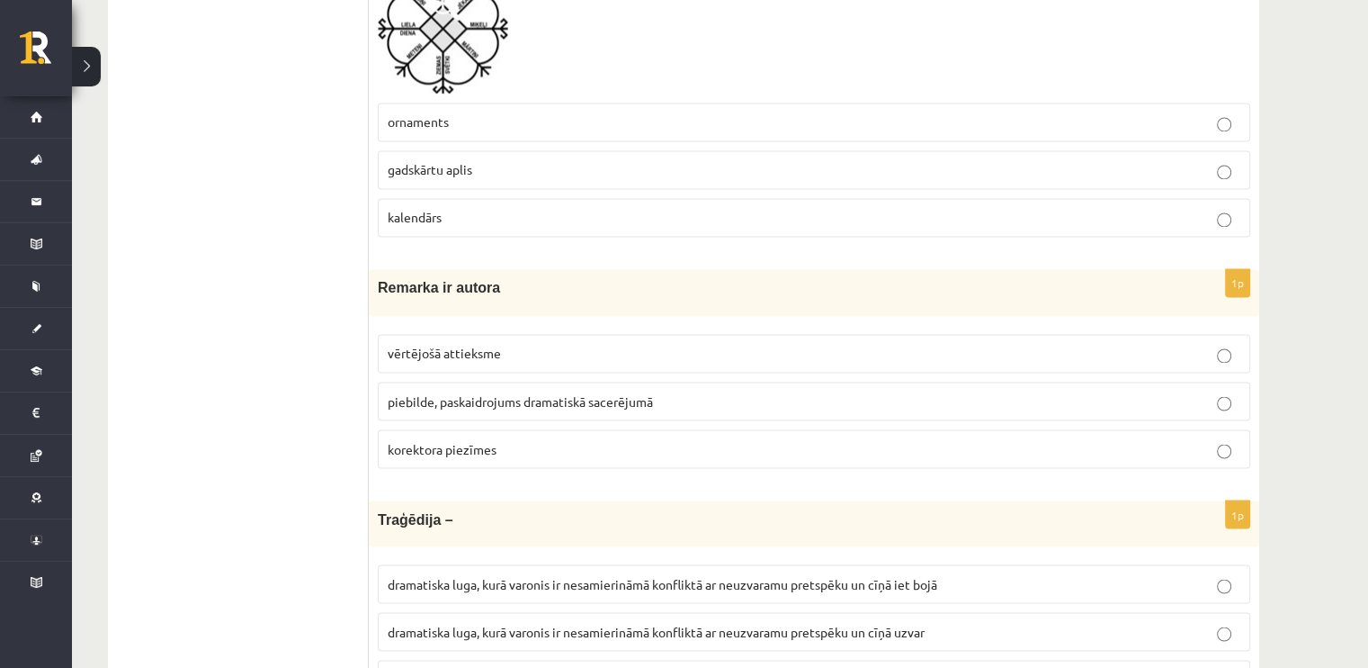
scroll to position [3149, 0]
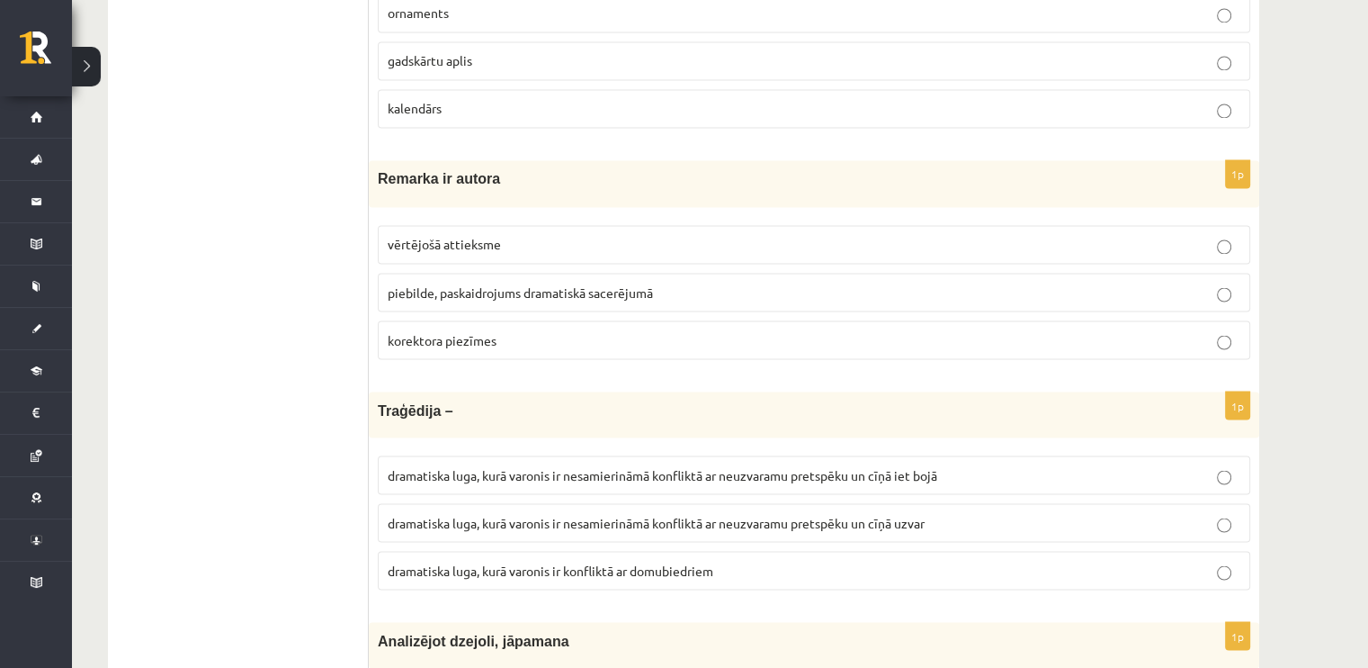
click at [541, 273] on label "piebilde, paskaidrojums dramatiskā sacerējumā" at bounding box center [814, 292] width 873 height 39
drag, startPoint x: 530, startPoint y: 156, endPoint x: 380, endPoint y: 172, distance: 151.1
click at [380, 172] on p "Remarka ir autora" at bounding box center [769, 178] width 783 height 19
copy span "Remarka ir autora"
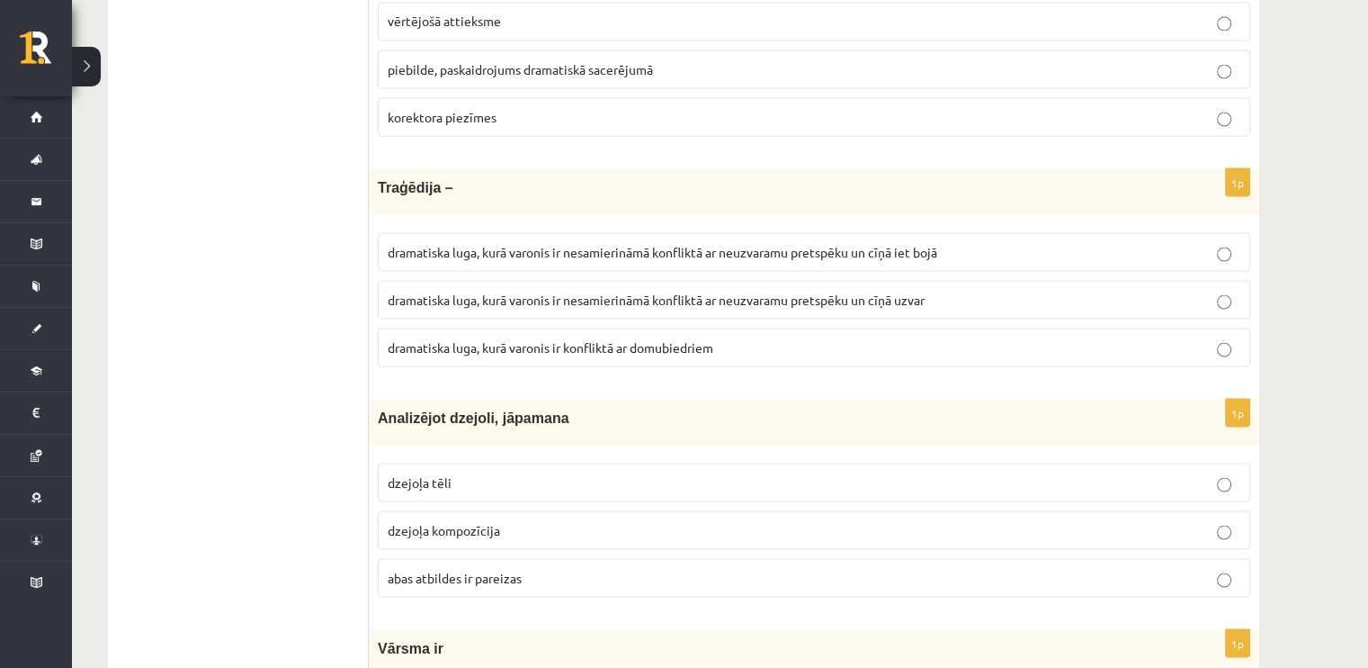
scroll to position [3419, 0]
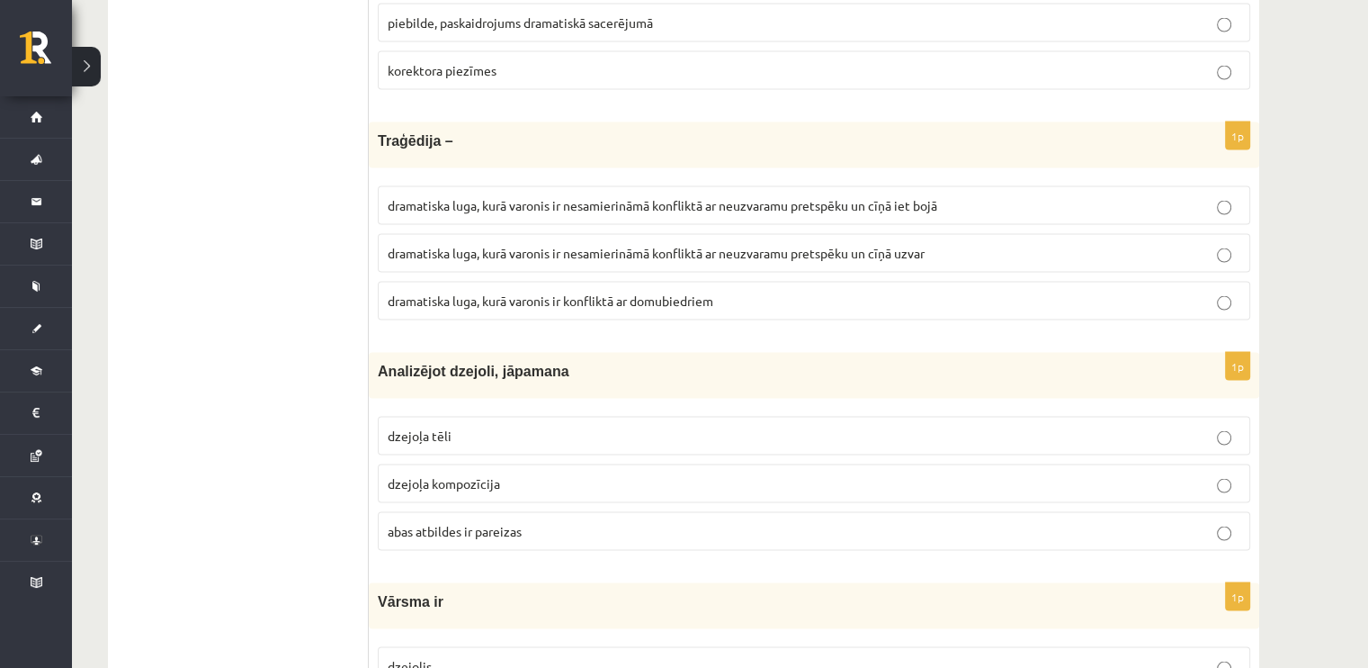
click at [567, 185] on label "dramatiska luga, kurā varonis ir nesamierināmā konfliktā ar neuzvaramu pretspēk…" at bounding box center [814, 204] width 873 height 39
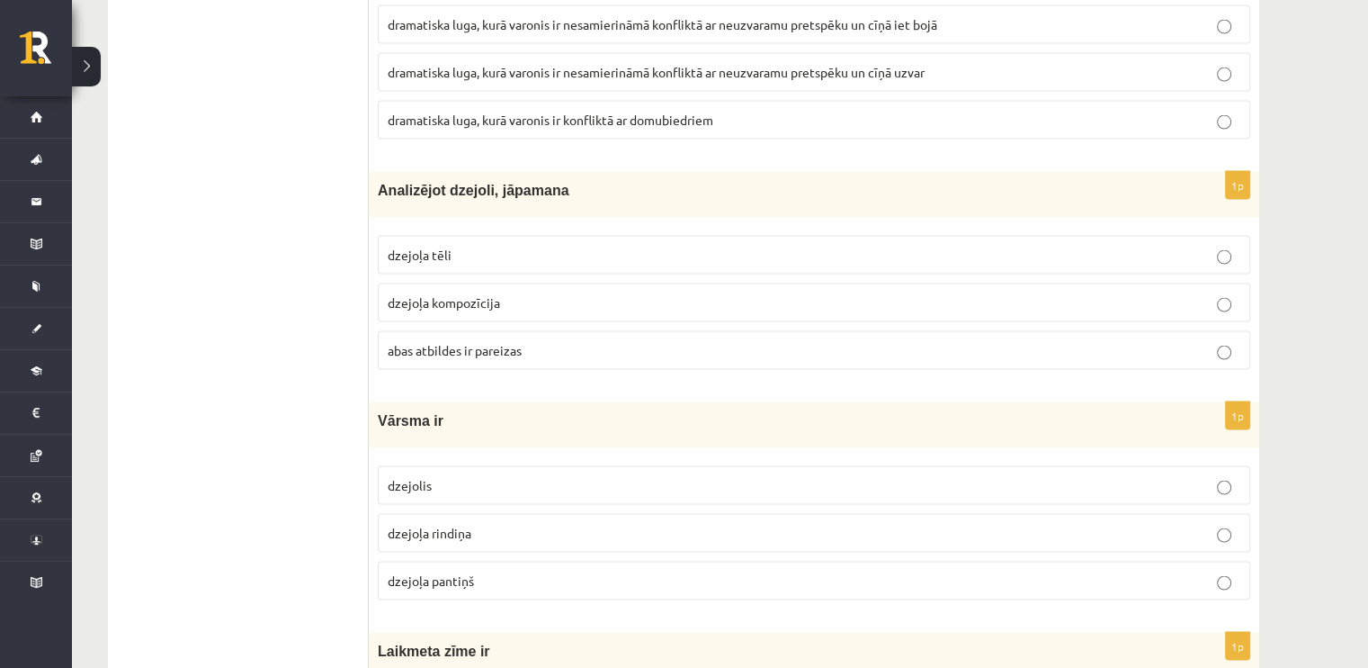
scroll to position [3689, 0]
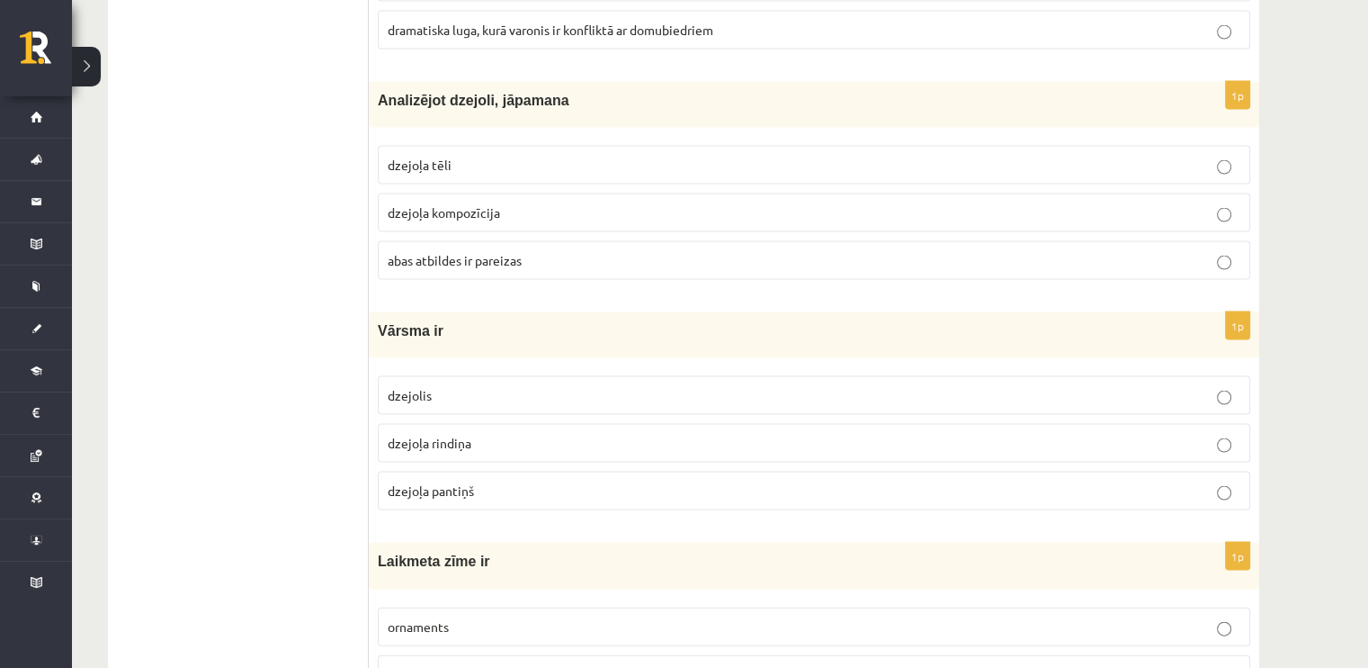
click at [435, 241] on label "abas atbildes ir pareizas" at bounding box center [814, 260] width 873 height 39
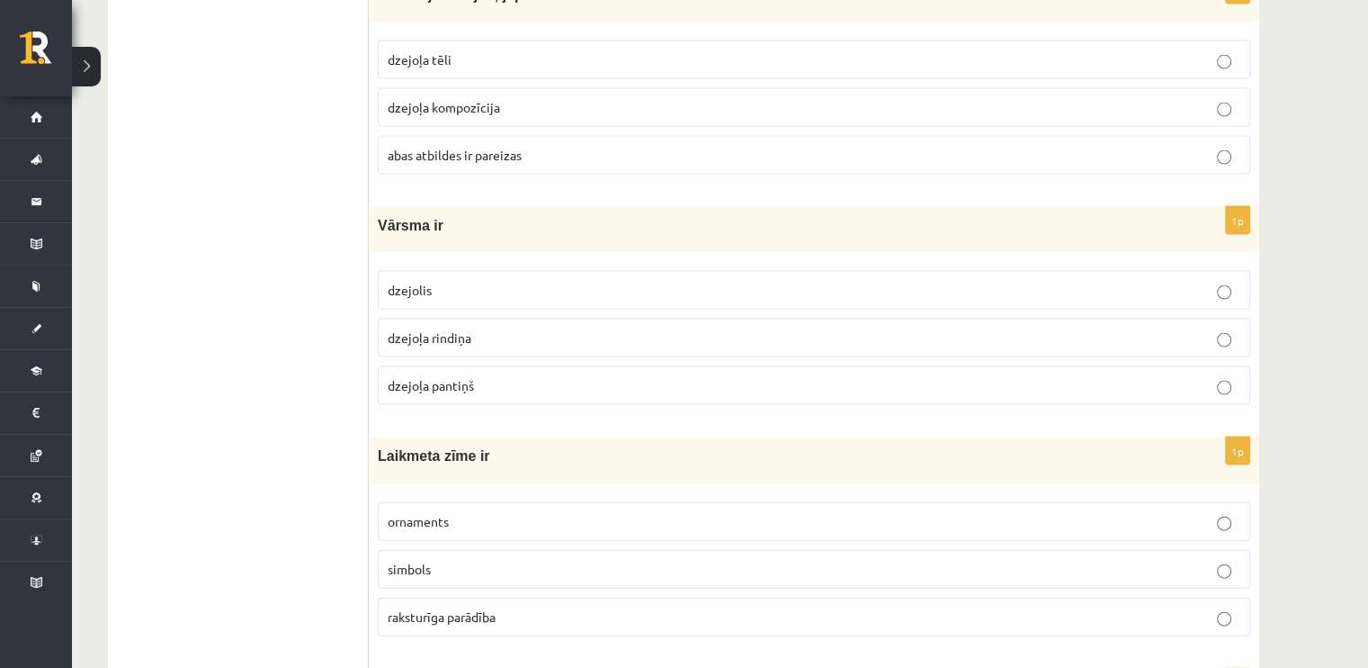
scroll to position [3959, 0]
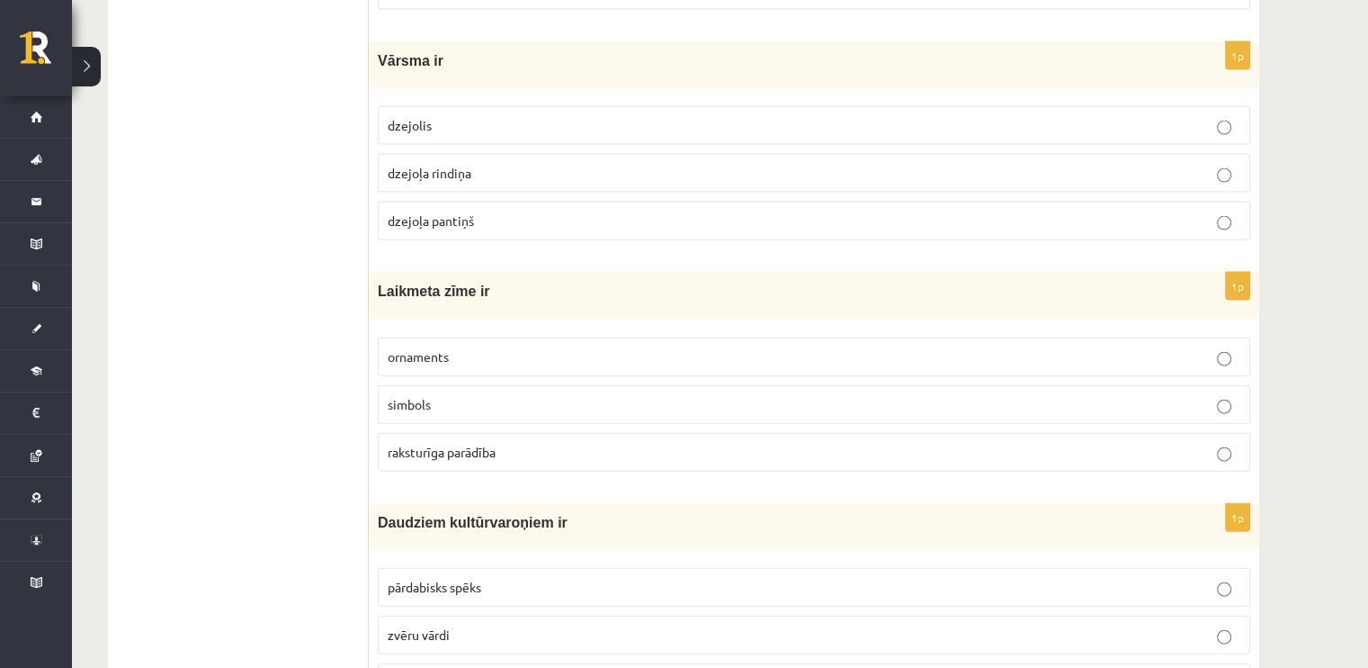
drag, startPoint x: 423, startPoint y: 41, endPoint x: 362, endPoint y: 46, distance: 61.3
click at [362, 46] on div "**********" at bounding box center [684, 63] width 1152 height 7435
copy div "Izvērtējums! 1p Mīts ir nostāsts, kurā attēloti seno tautu priekšstati par pasa…"
click at [317, 163] on ul "Tests Izvērtējums!" at bounding box center [247, 63] width 243 height 7399
click at [410, 120] on label "dzejolis" at bounding box center [814, 125] width 873 height 39
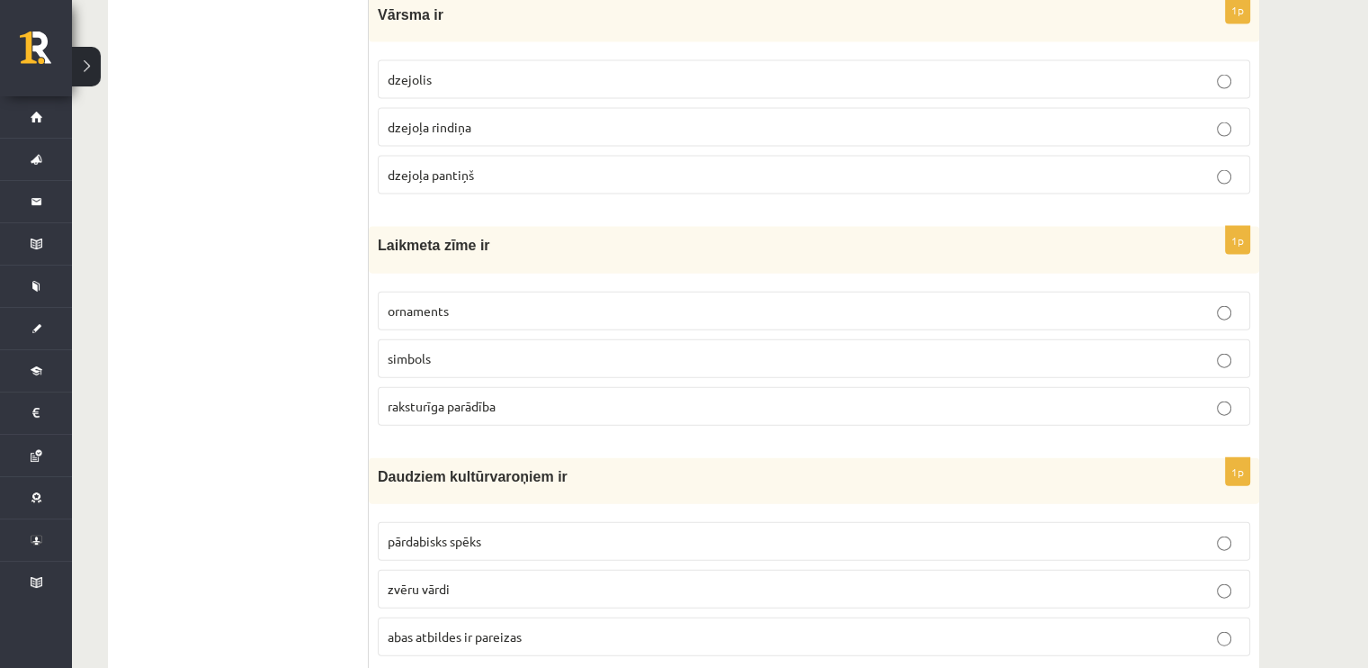
scroll to position [4049, 0]
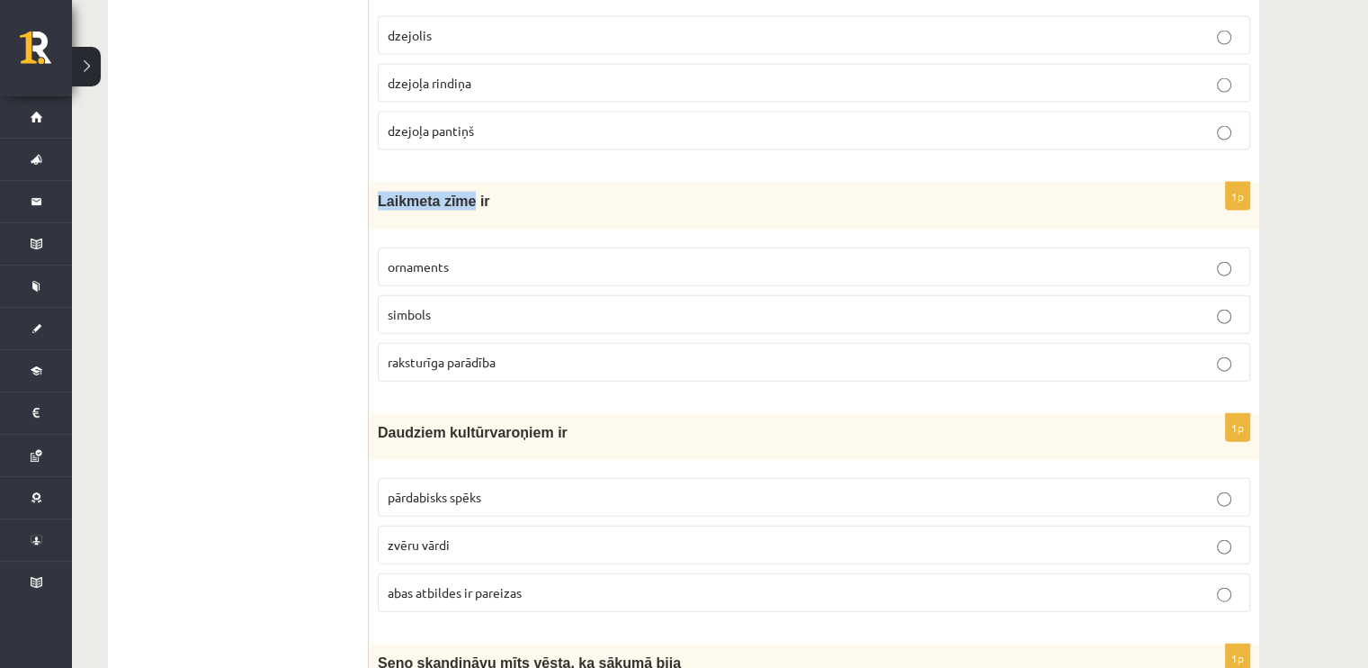
drag, startPoint x: 464, startPoint y: 185, endPoint x: 373, endPoint y: 197, distance: 91.6
click at [373, 197] on div "Laikmeta zīme ir" at bounding box center [814, 206] width 891 height 46
copy span "Laikmeta zīme"
click at [444, 305] on p "simbols" at bounding box center [814, 314] width 853 height 19
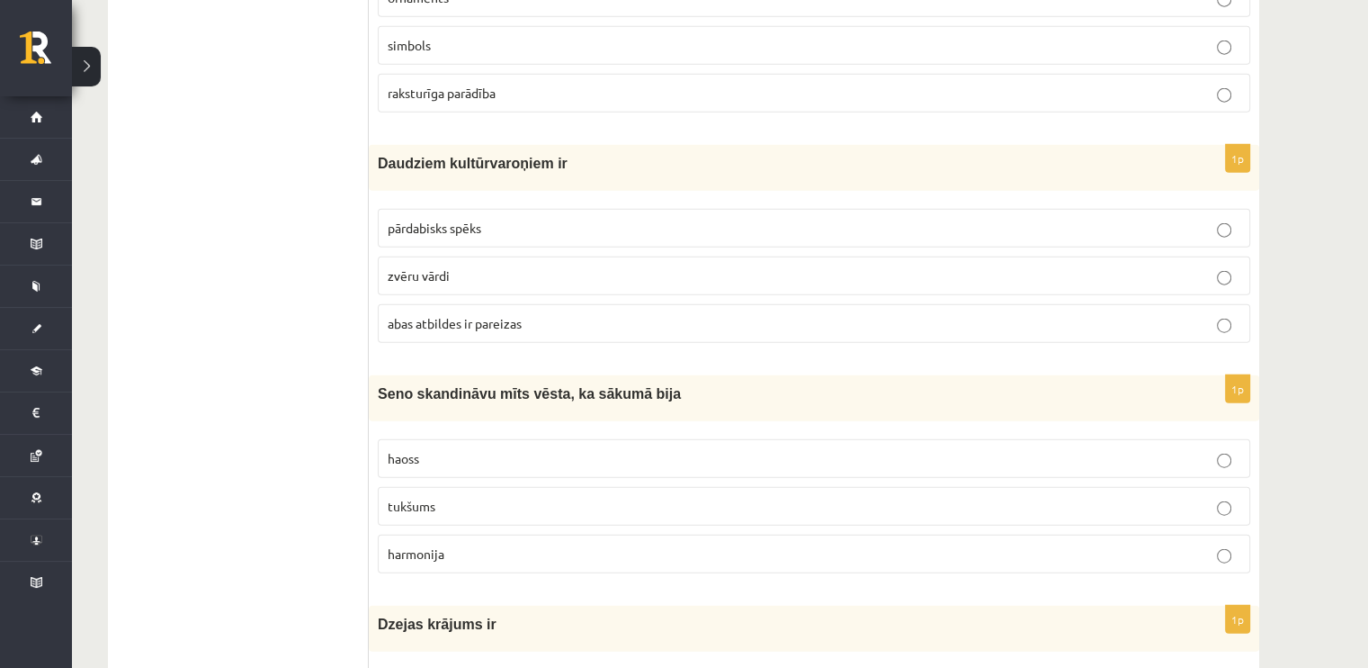
scroll to position [4319, 0]
click at [424, 314] on span "abas atbildes ir pareizas" at bounding box center [455, 322] width 134 height 16
click at [434, 208] on label "pārdabisks spēks" at bounding box center [814, 227] width 873 height 39
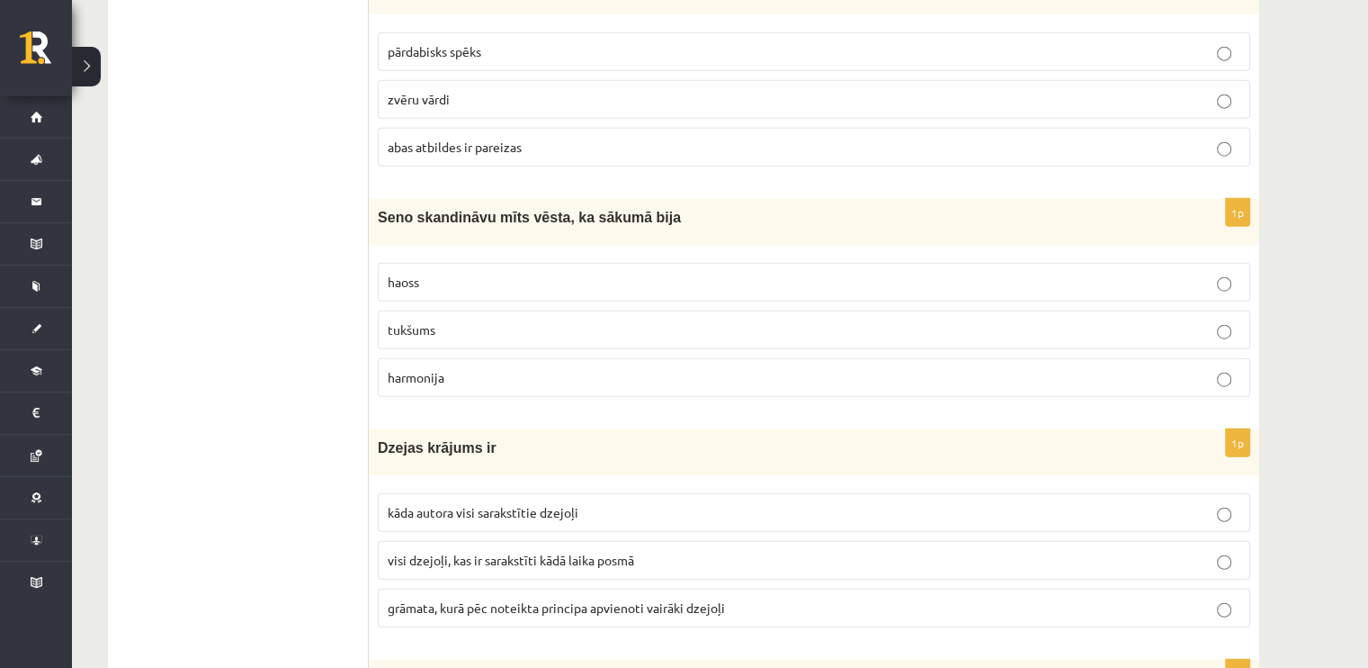
scroll to position [4588, 0]
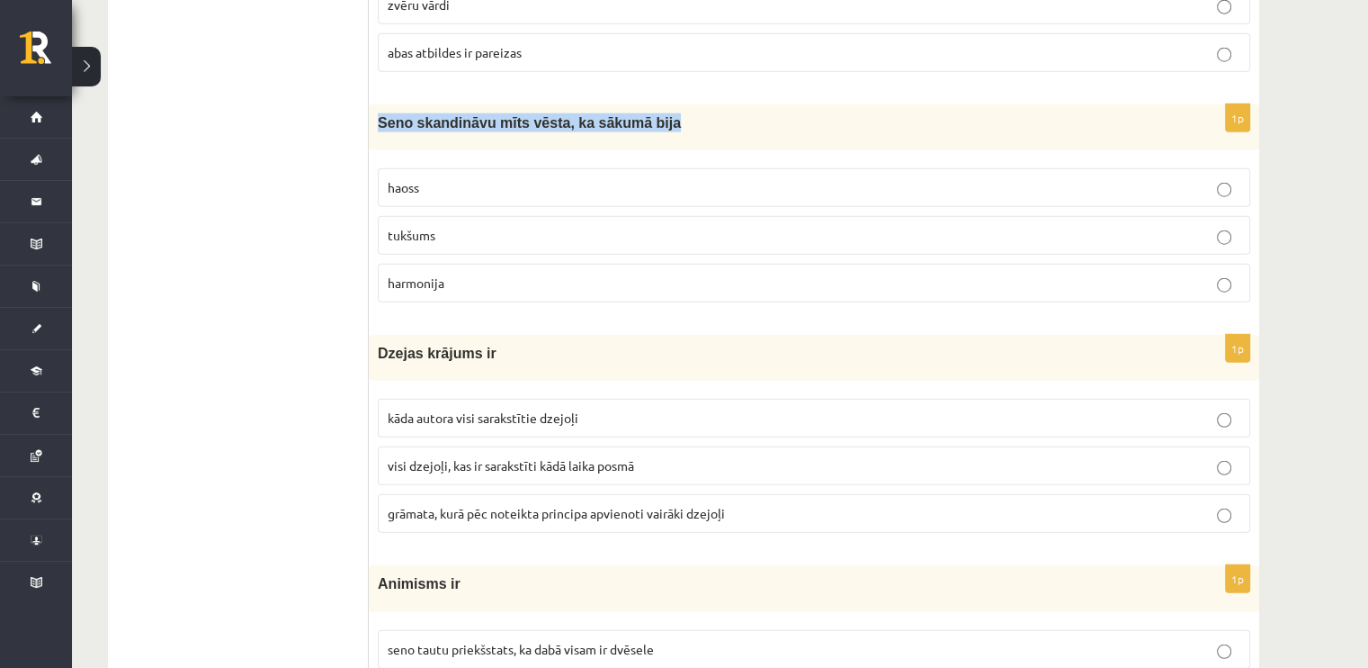
drag, startPoint x: 686, startPoint y: 96, endPoint x: 371, endPoint y: 103, distance: 315.0
click at [371, 104] on div "Seno skandināvu mīts vēsta, ka sākumā bija" at bounding box center [814, 127] width 891 height 46
copy span "Seno skandināvu mīts vēsta, ka sākumā bija"
click at [486, 226] on p "tukšums" at bounding box center [814, 235] width 853 height 19
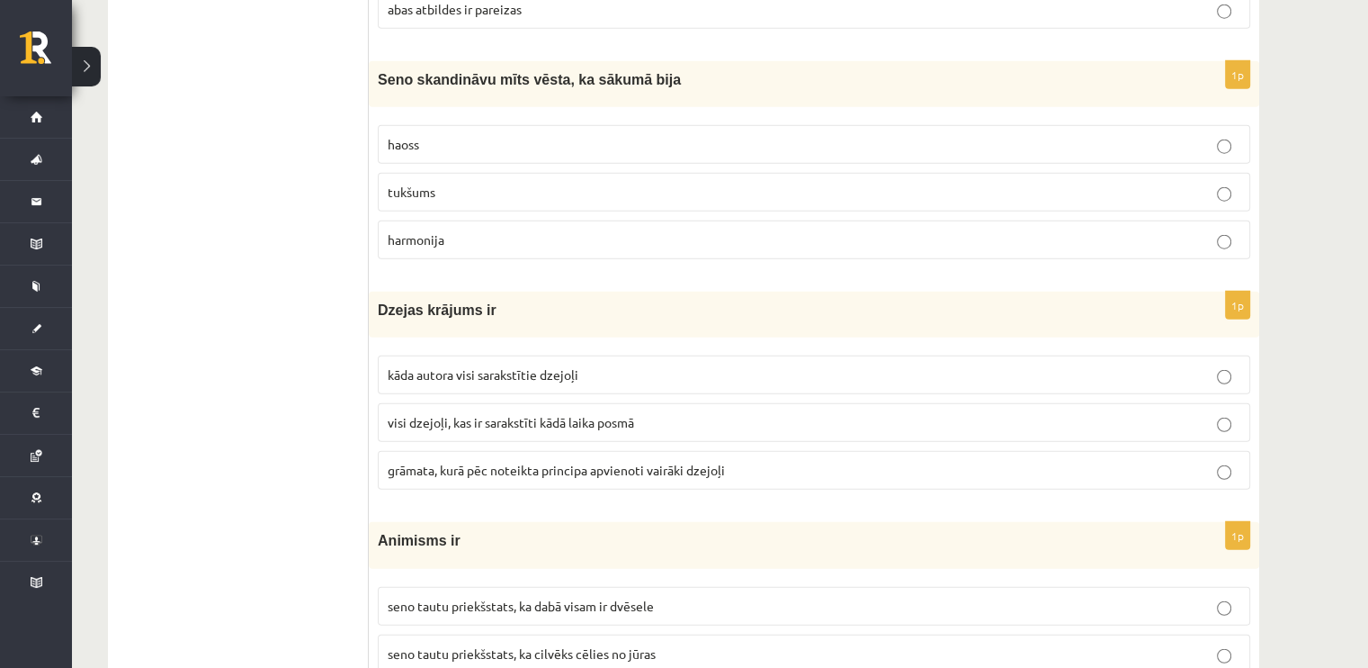
scroll to position [4678, 0]
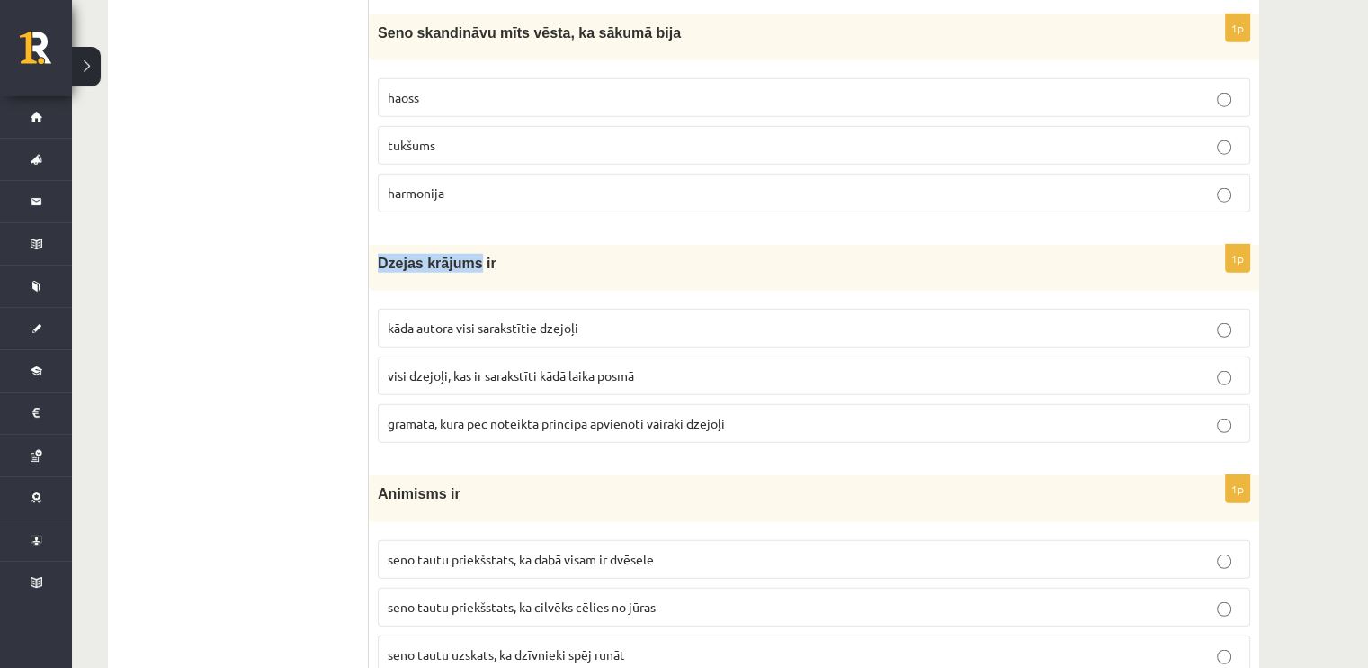
drag, startPoint x: 468, startPoint y: 241, endPoint x: 381, endPoint y: 238, distance: 87.3
click at [381, 256] on span "Dzejas krājums ir" at bounding box center [437, 263] width 119 height 15
copy span "Dzejas krājums"
click at [435, 319] on span "kāda autora visi sarakstītie dzejoļi" at bounding box center [483, 327] width 191 height 16
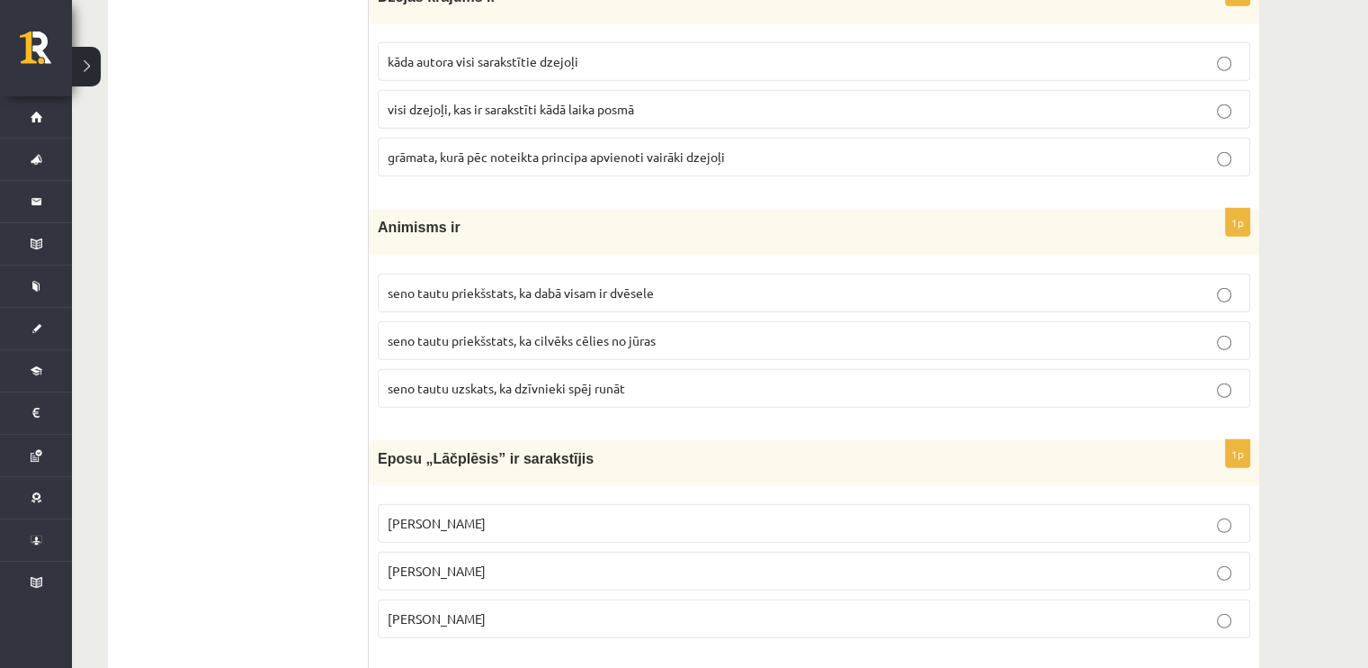
scroll to position [4948, 0]
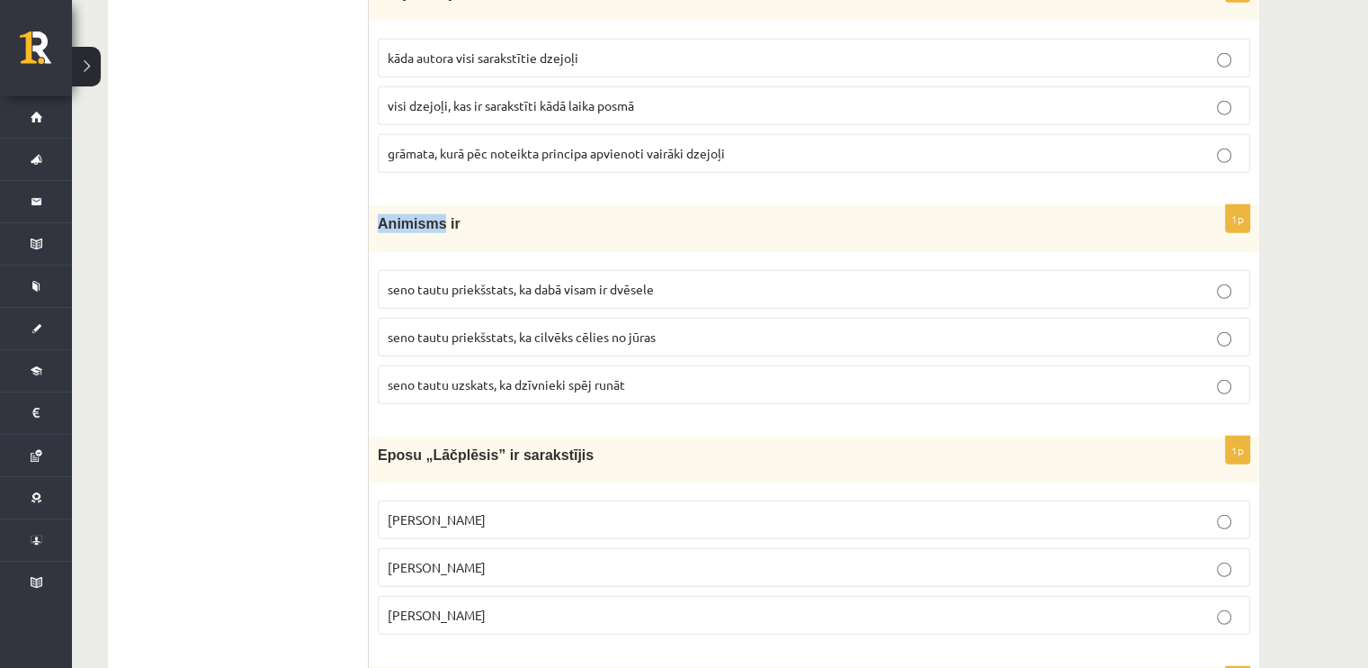
drag, startPoint x: 434, startPoint y: 201, endPoint x: 374, endPoint y: 197, distance: 59.5
click at [374, 205] on div "Animisms ir" at bounding box center [814, 228] width 891 height 46
click at [483, 281] on span "seno tautu priekšstats, ka dabā visam ir dvēsele" at bounding box center [521, 289] width 266 height 16
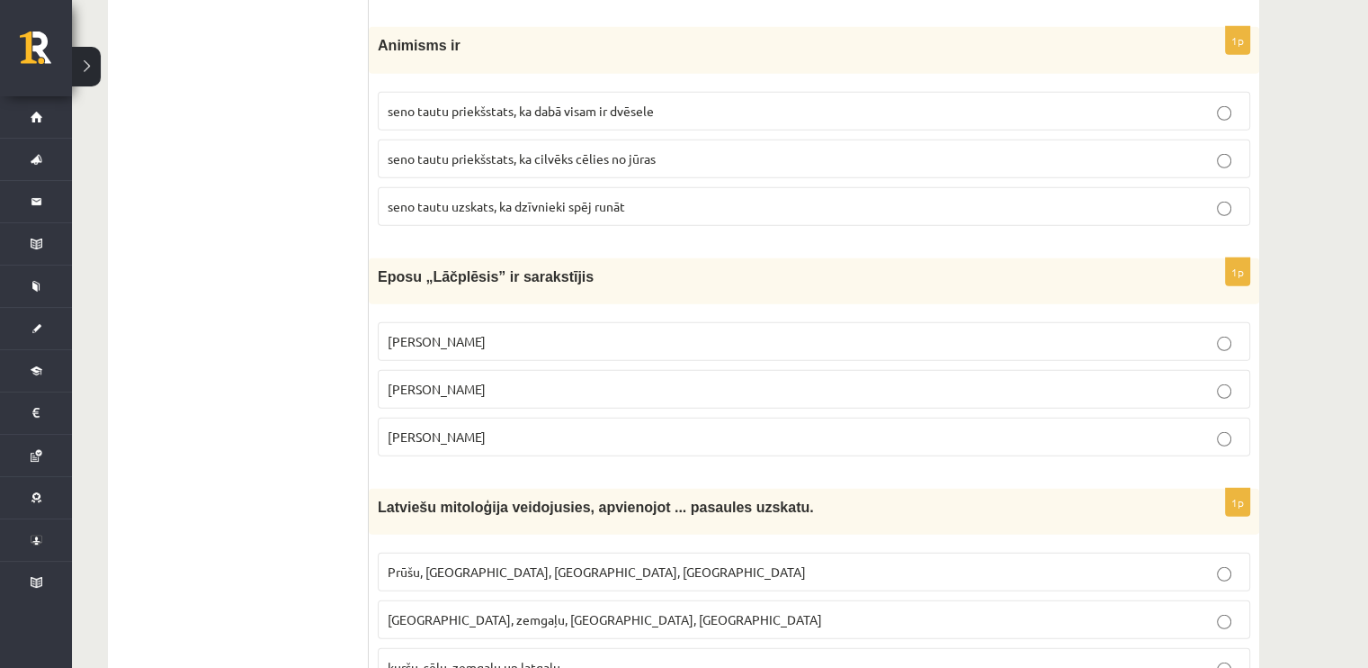
scroll to position [5128, 0]
drag, startPoint x: 566, startPoint y: 251, endPoint x: 379, endPoint y: 246, distance: 187.2
click at [379, 265] on p "Eposu „Lāčplēsis” ir sarakstījis" at bounding box center [769, 274] width 783 height 19
click at [406, 379] on span "Andrejs Pumpurs" at bounding box center [437, 387] width 98 height 16
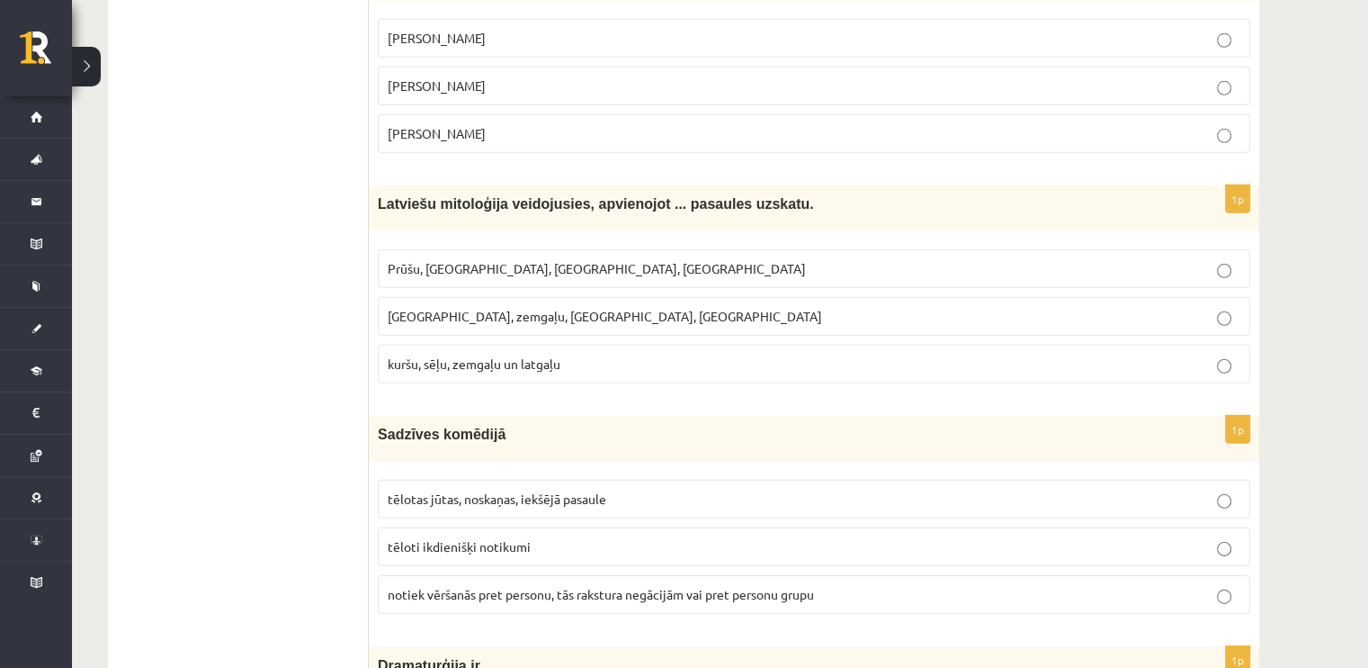
scroll to position [5398, 0]
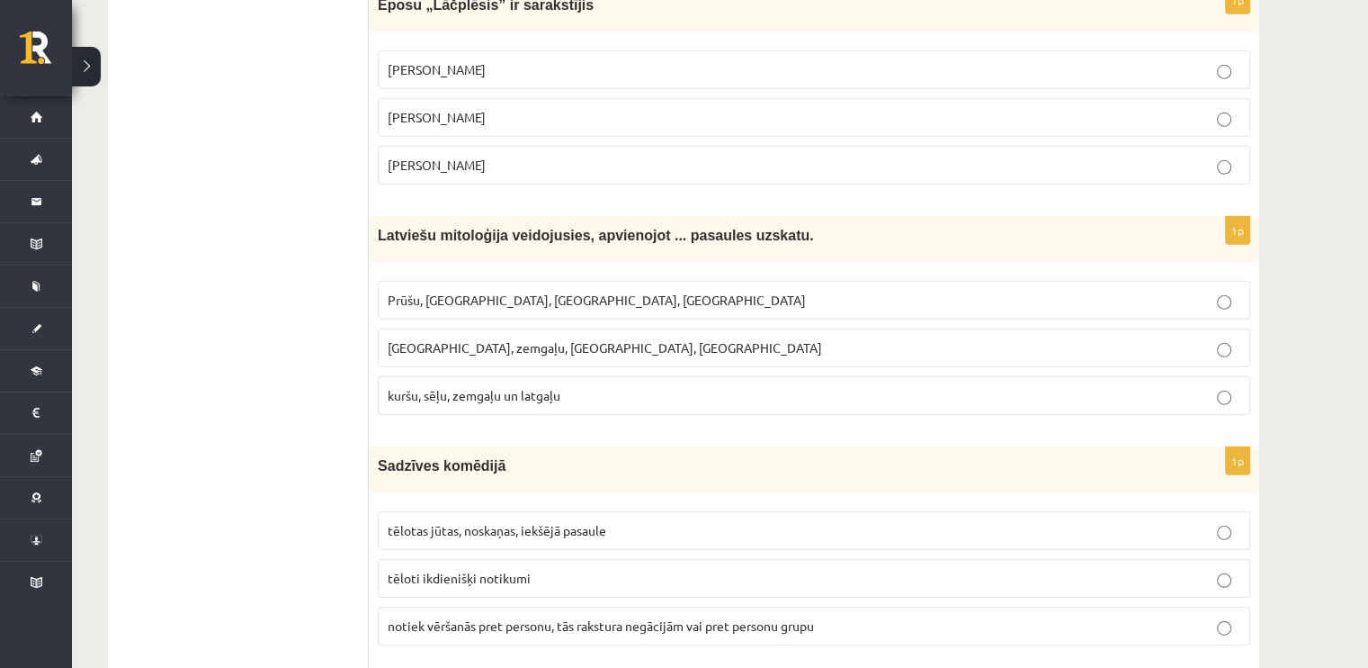
click at [404, 291] on p "Prūšu, sēļu, zemgaļu, latgaļu" at bounding box center [814, 300] width 853 height 19
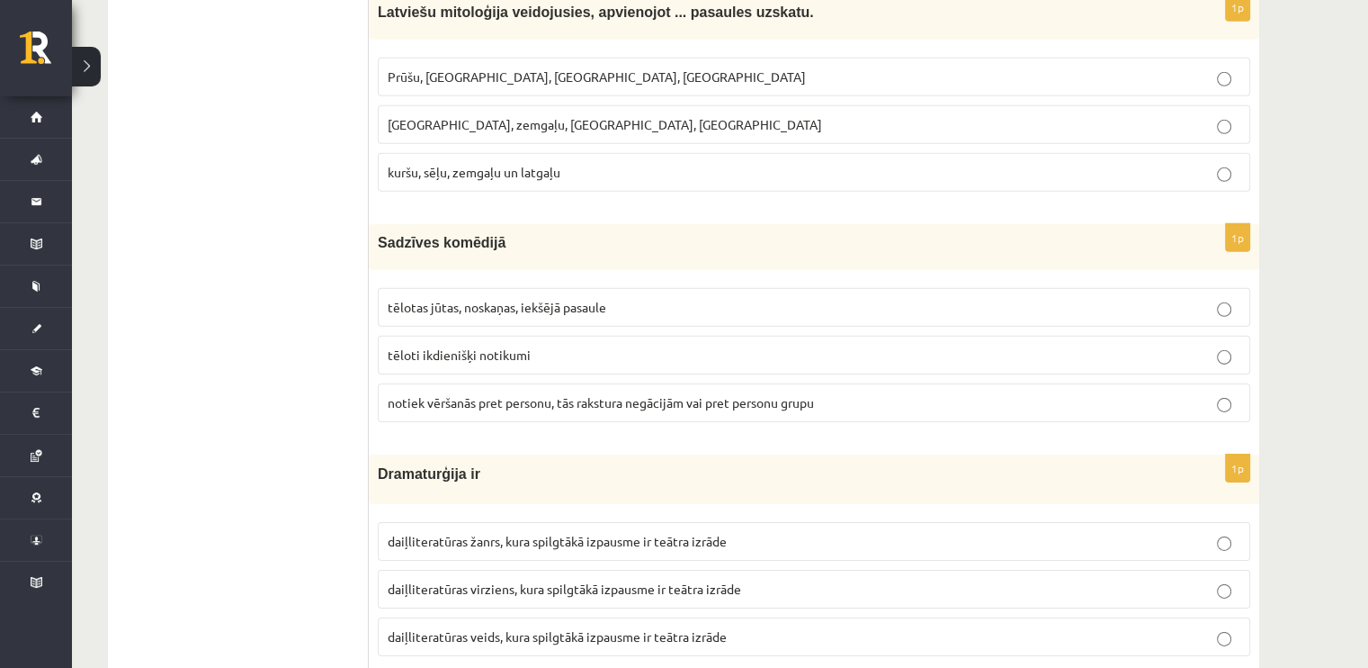
scroll to position [5668, 0]
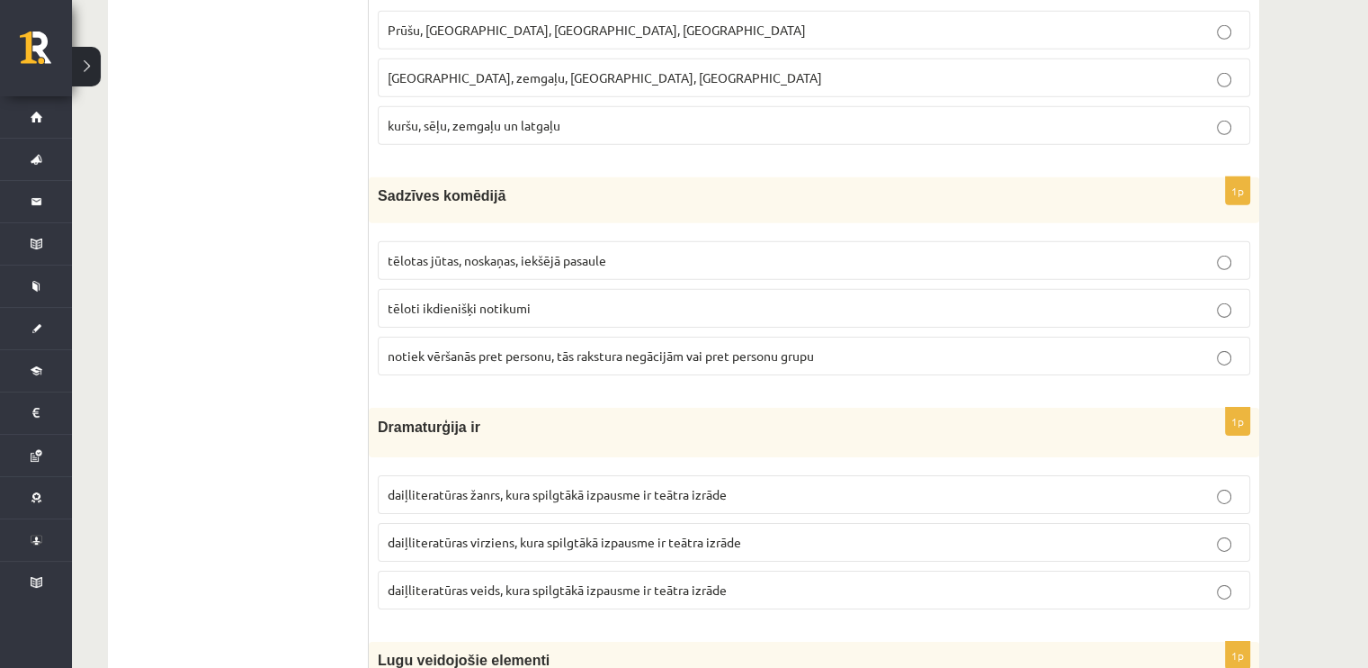
click at [611, 299] on p "tēloti ikdienišķi notikumi" at bounding box center [814, 308] width 853 height 19
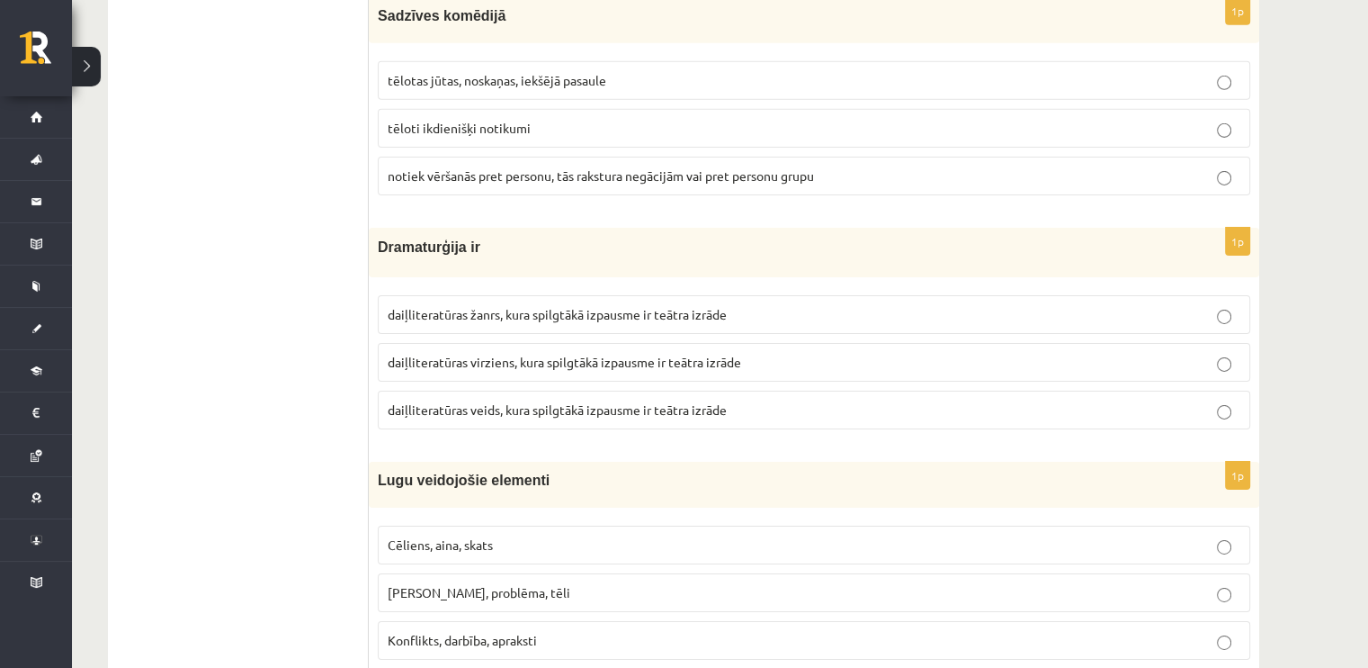
scroll to position [5938, 0]
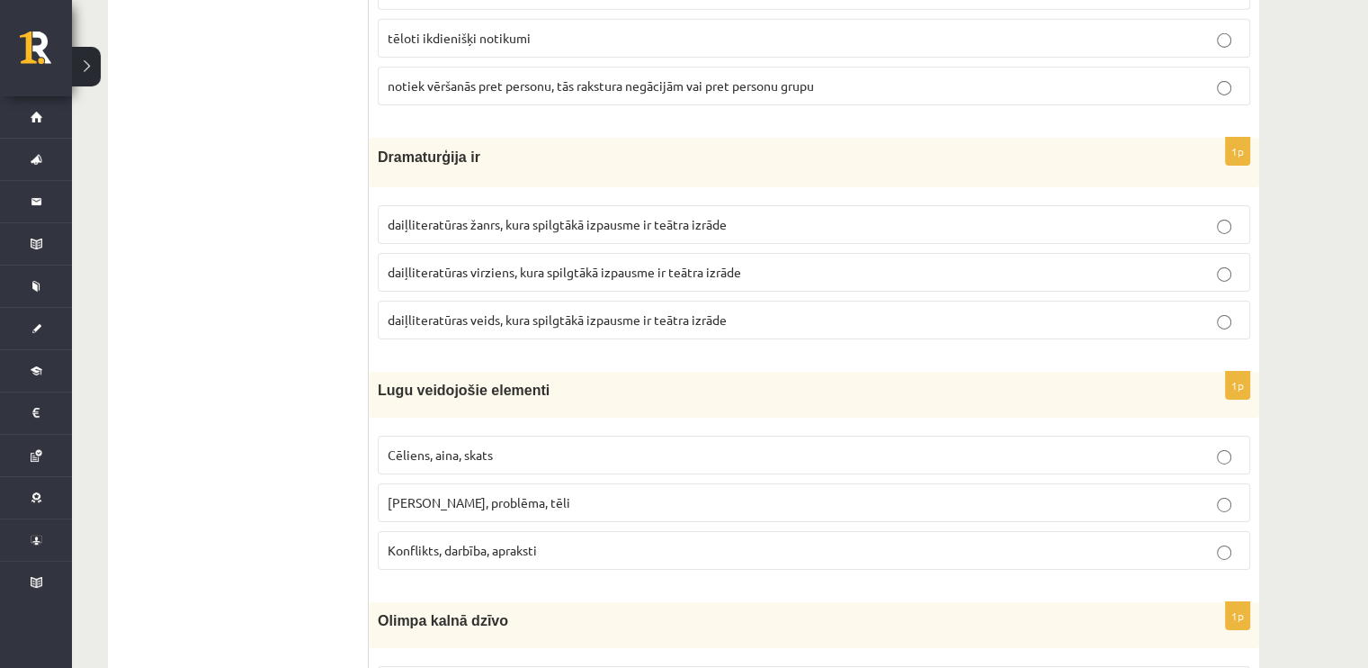
click at [697, 310] on p "daiļliteratūras veids, kura spilgtākā izpausme ir teātra izrāde" at bounding box center [814, 319] width 853 height 19
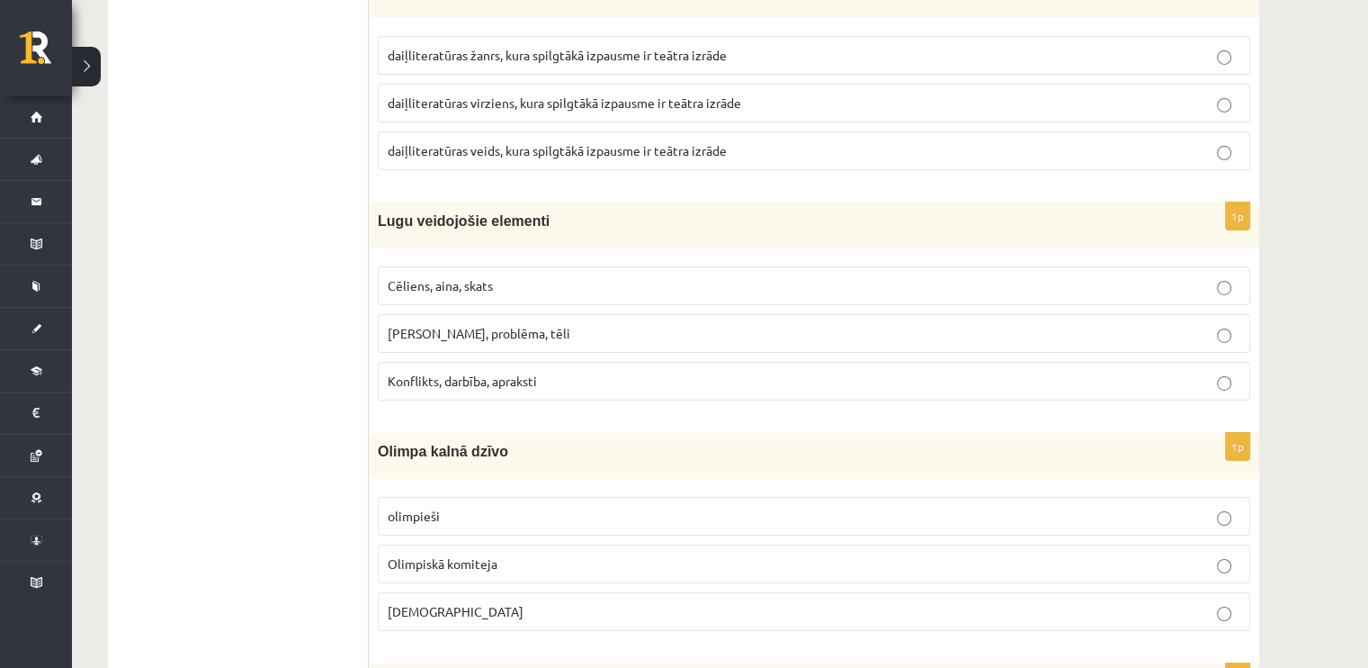
scroll to position [6118, 0]
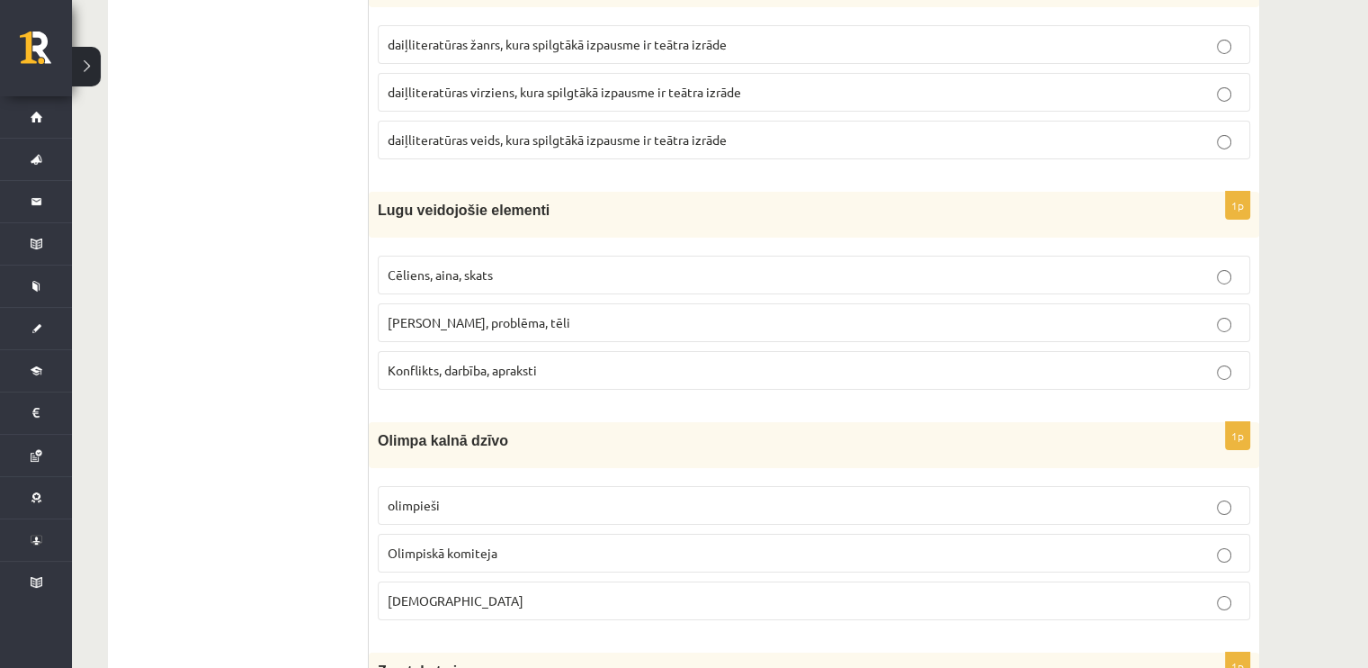
click at [590, 265] on p "Cēliens, aina, skats" at bounding box center [814, 274] width 853 height 19
drag, startPoint x: 568, startPoint y: 182, endPoint x: 378, endPoint y: 179, distance: 189.9
click at [378, 201] on p "Lugu veidojošie elementi" at bounding box center [769, 210] width 783 height 19
click at [468, 355] on label "Konflikts, darbība, apraksti" at bounding box center [814, 370] width 873 height 39
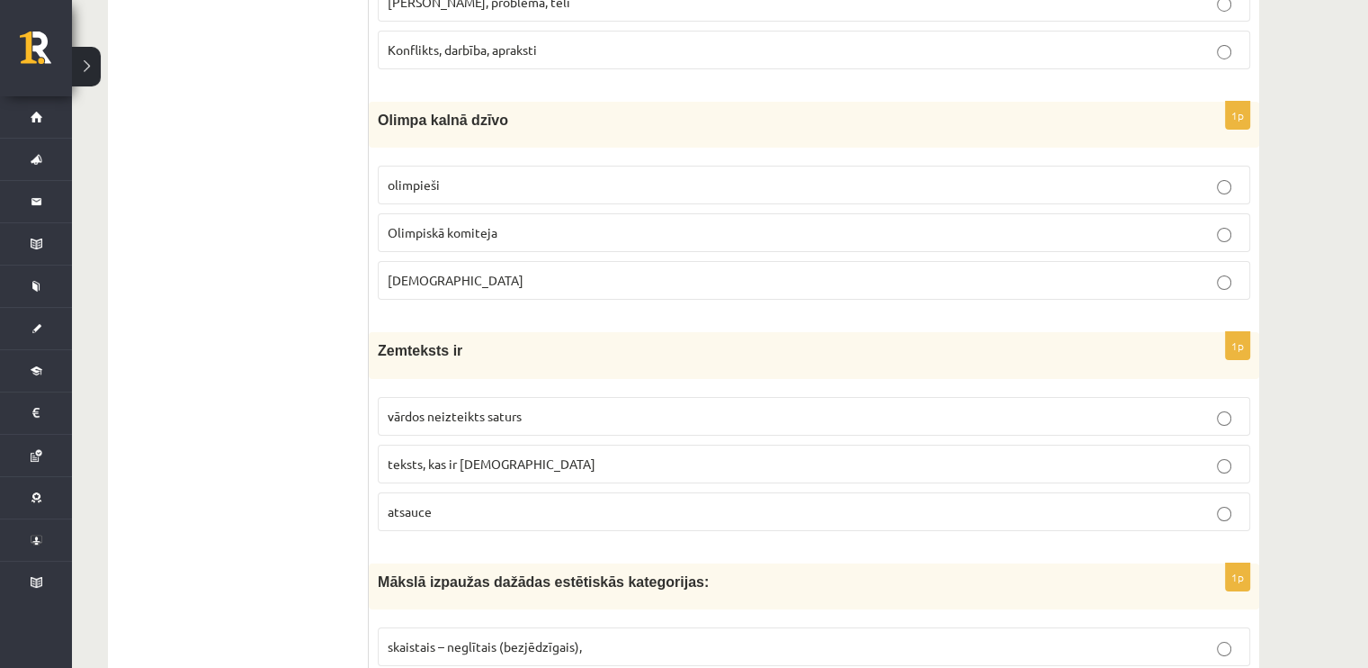
scroll to position [6478, 0]
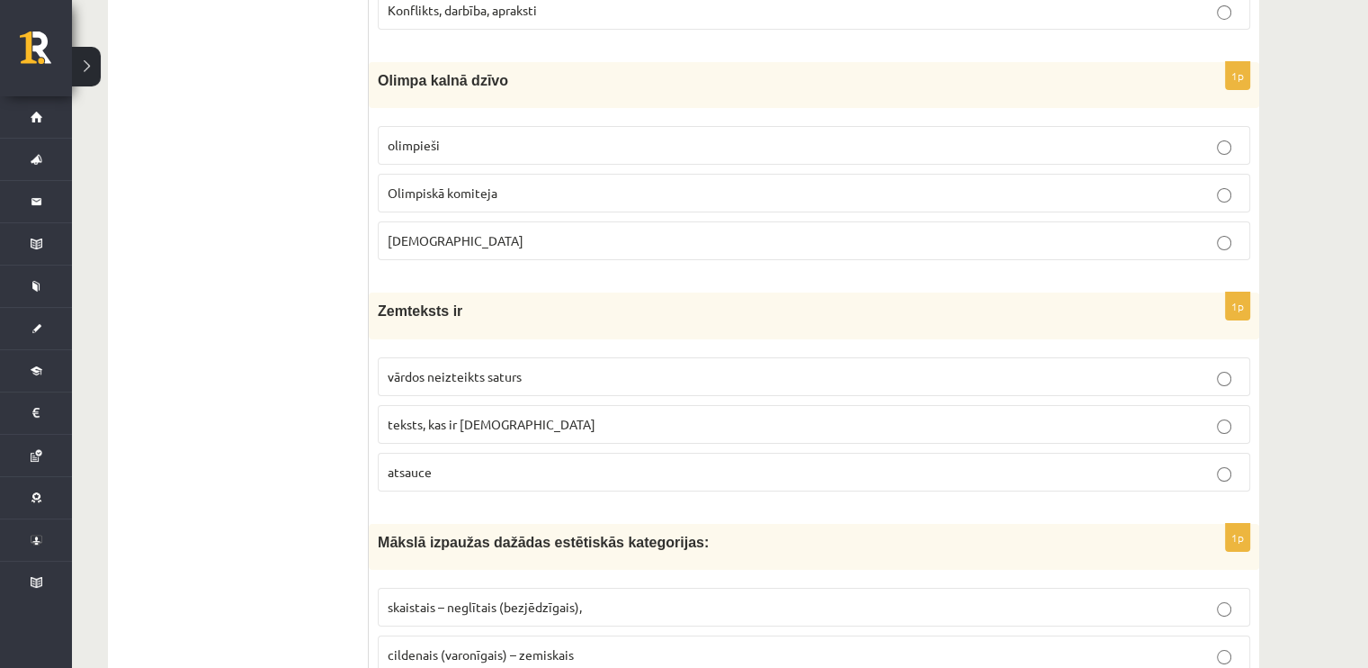
click at [446, 231] on p "Dievi" at bounding box center [814, 240] width 853 height 19
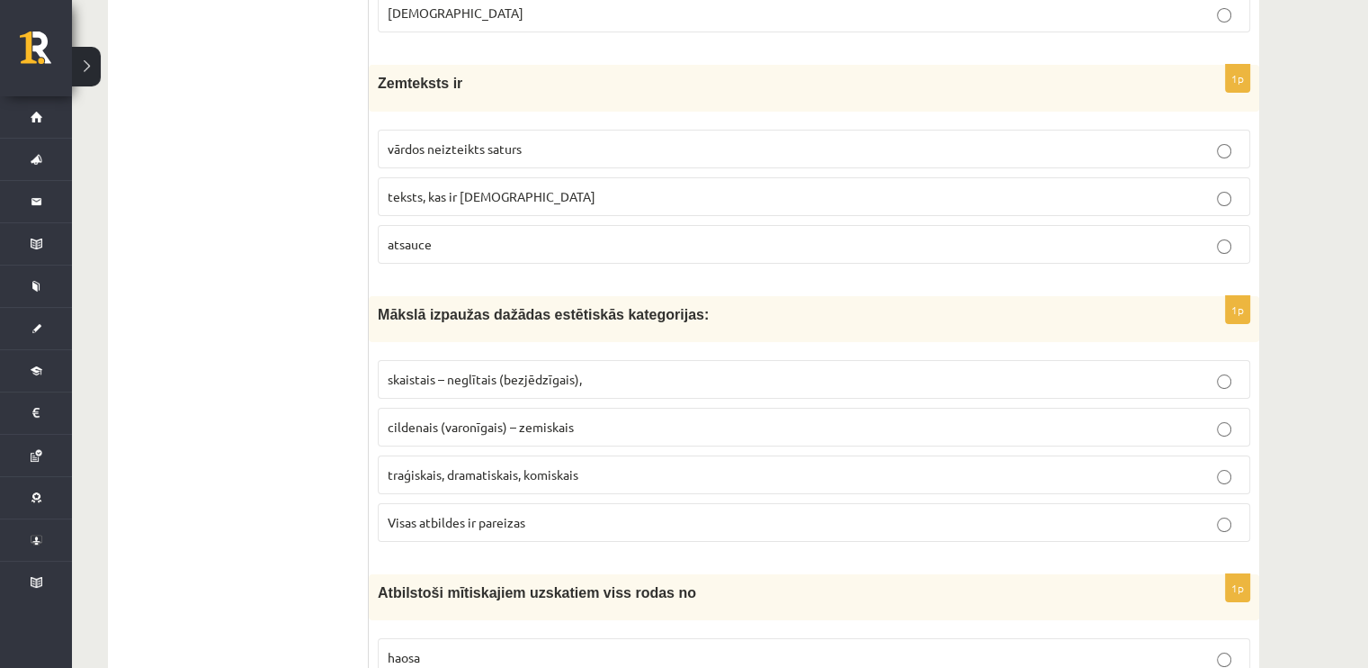
scroll to position [6748, 0]
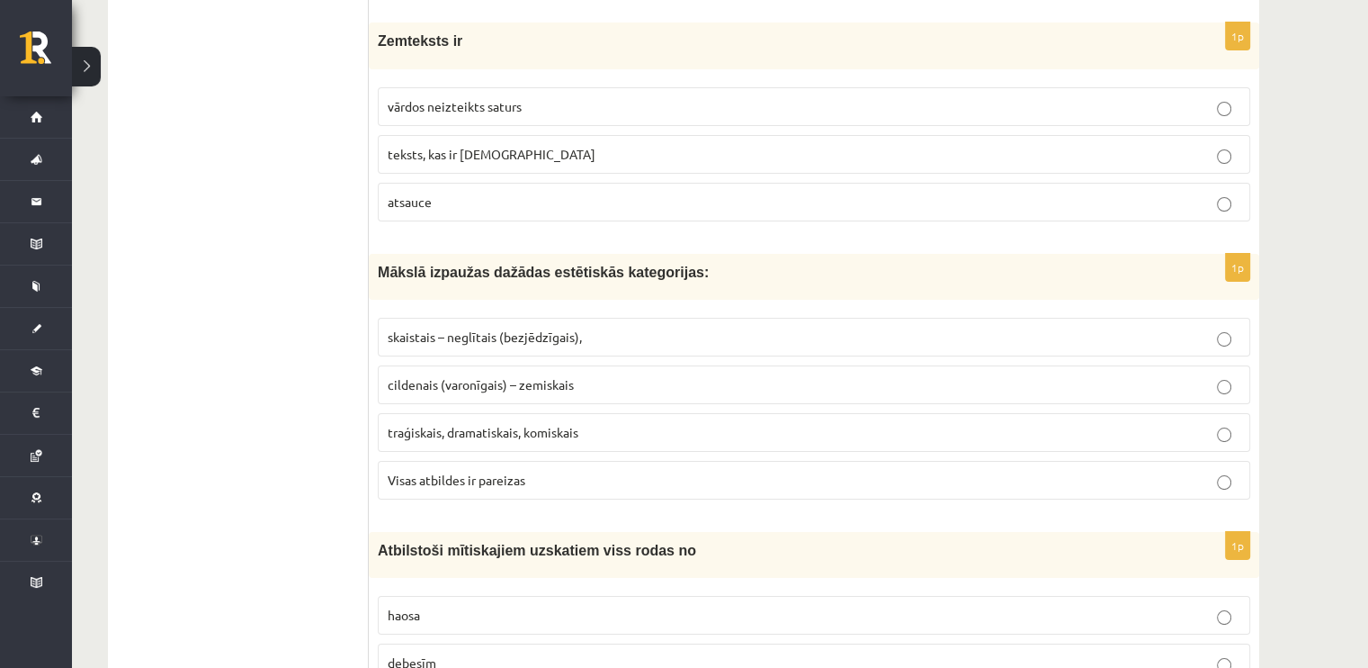
click at [435, 97] on p "vārdos neizteikts saturs" at bounding box center [814, 106] width 853 height 19
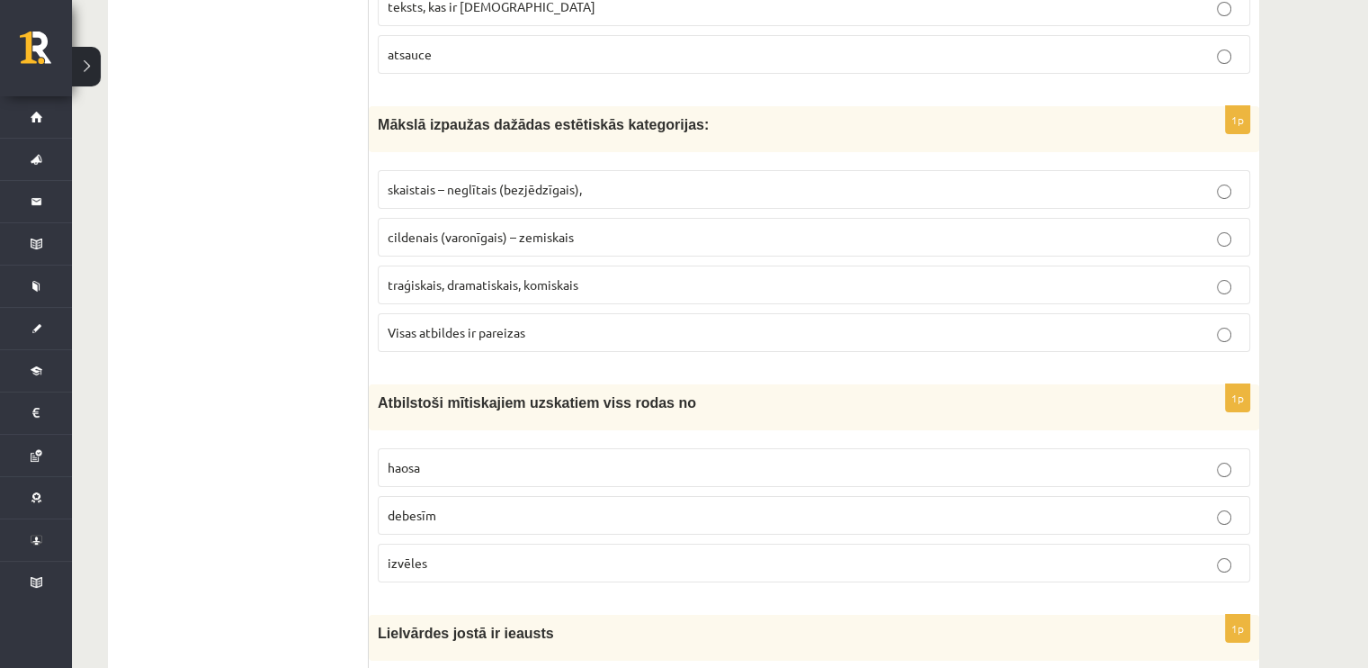
scroll to position [6928, 0]
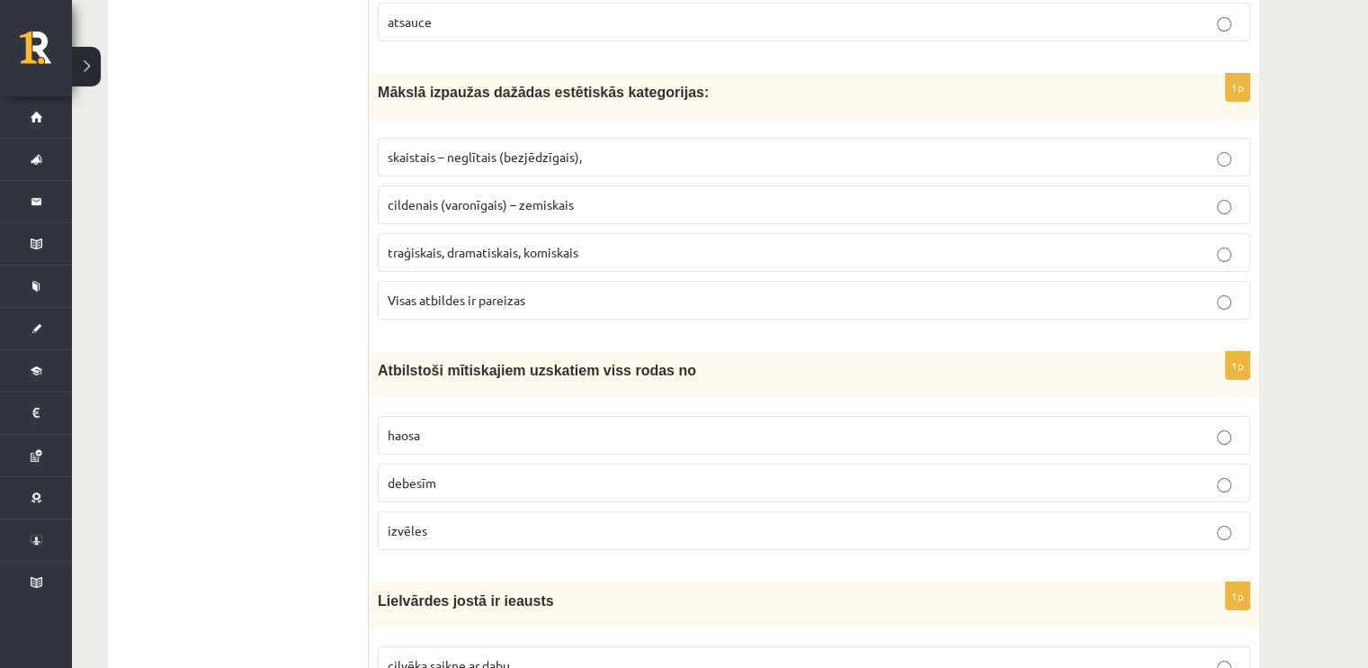
click at [427, 292] on span "Visas atbildes ir pareizas" at bounding box center [457, 300] width 138 height 16
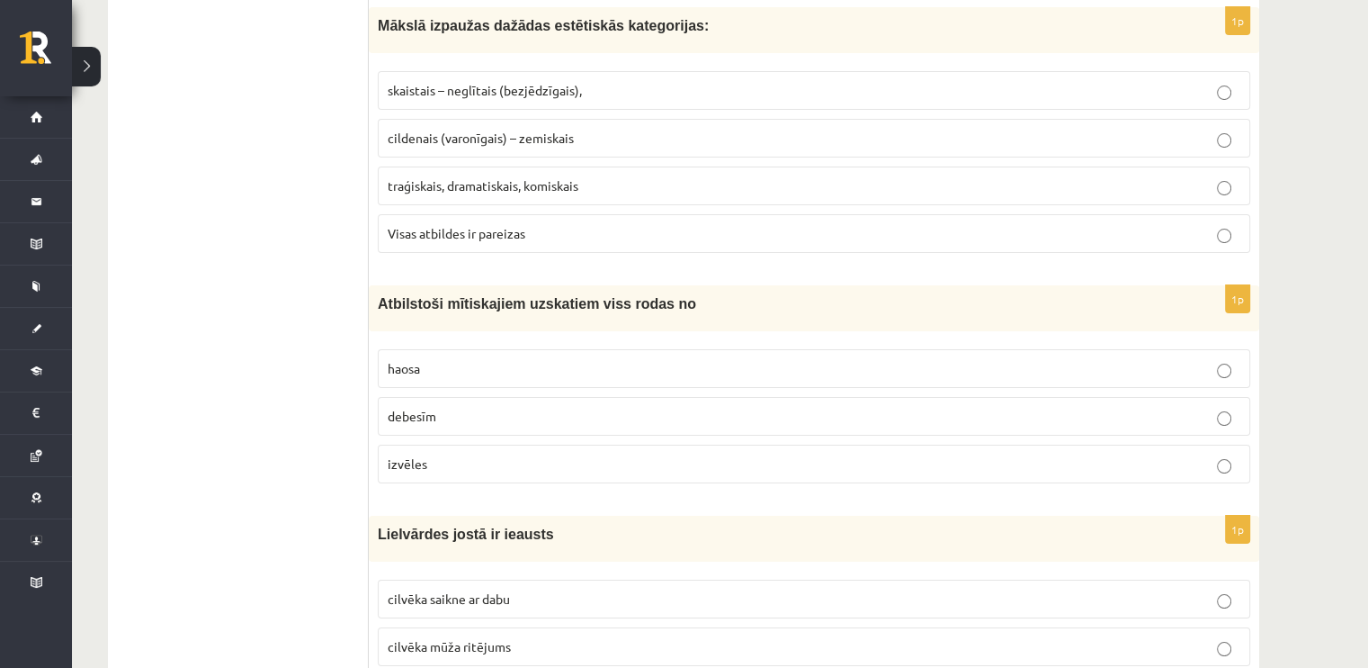
scroll to position [7073, 0]
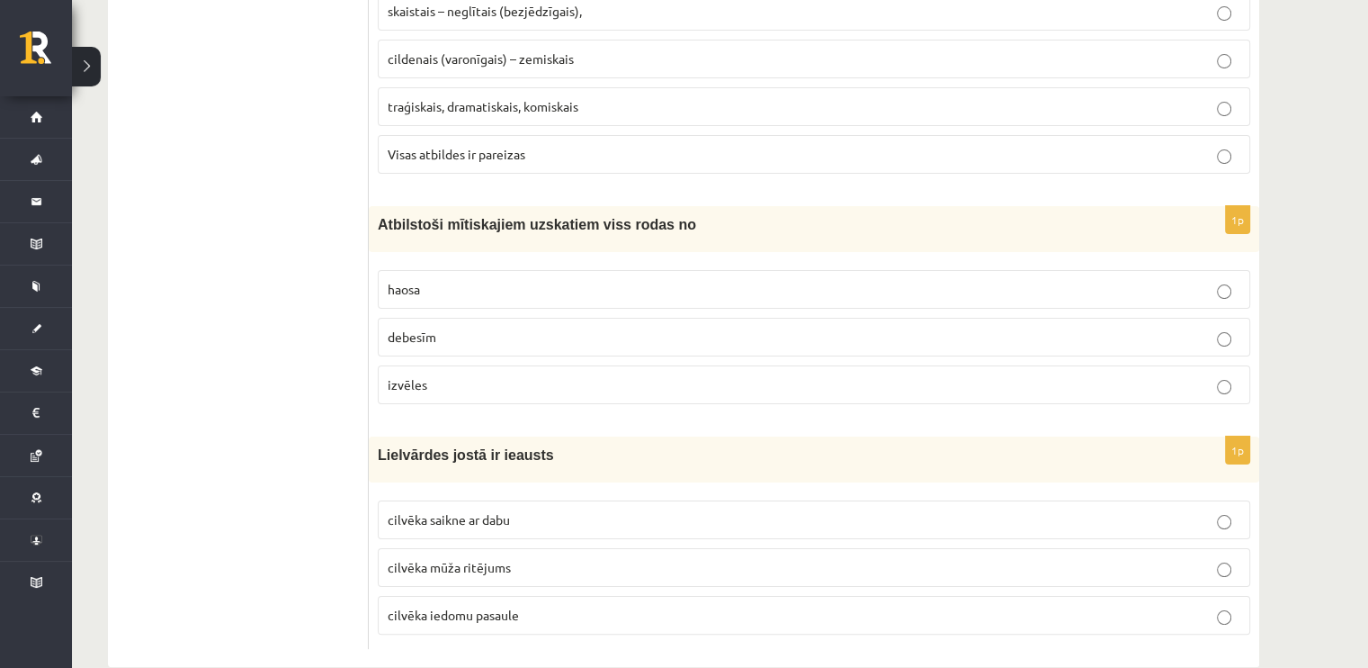
click at [401, 328] on span "debesīm" at bounding box center [412, 336] width 49 height 16
click at [425, 375] on p "izvēles" at bounding box center [814, 384] width 853 height 19
drag, startPoint x: 684, startPoint y: 196, endPoint x: 374, endPoint y: 185, distance: 309.7
click at [374, 206] on div "Atbilstoši mītiskajiem uzskatiem viss rodas no" at bounding box center [814, 229] width 891 height 46
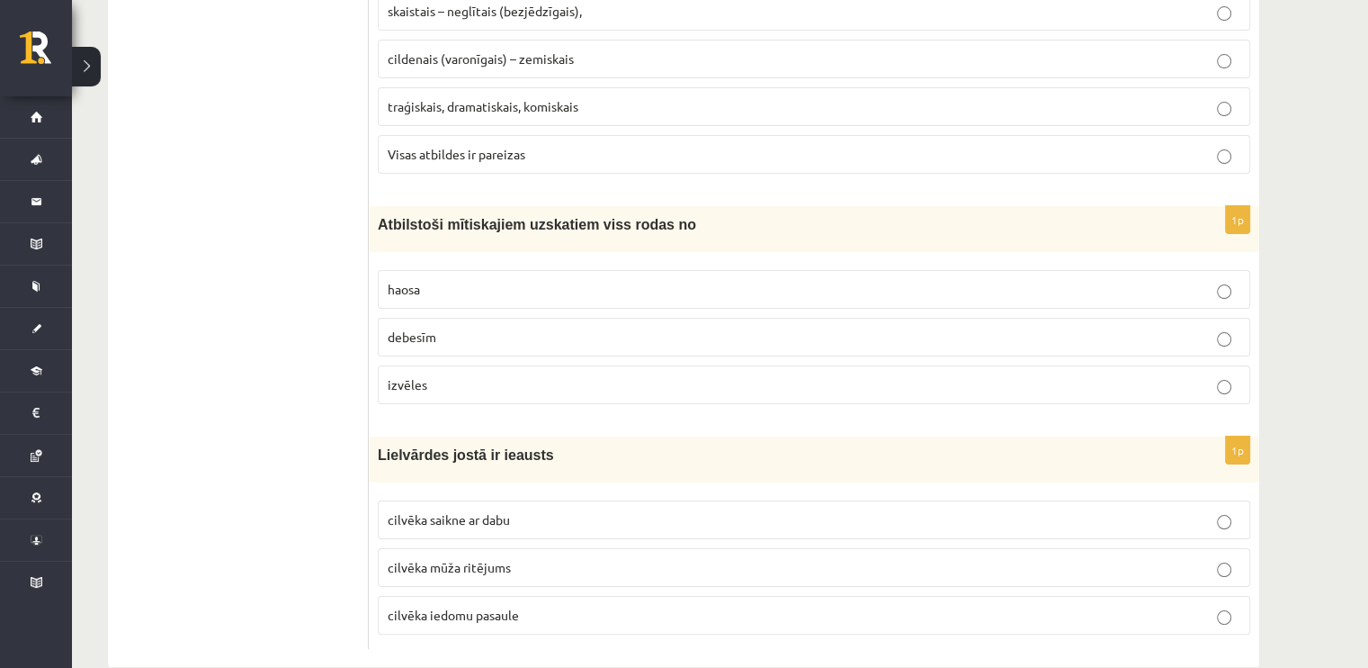
click at [525, 558] on p "cilvēka mūža ritējums" at bounding box center [814, 567] width 853 height 19
drag, startPoint x: 536, startPoint y: 425, endPoint x: 371, endPoint y: 417, distance: 165.7
click at [371, 436] on div "Lielvārdes jostā ir ieausts" at bounding box center [814, 459] width 891 height 46
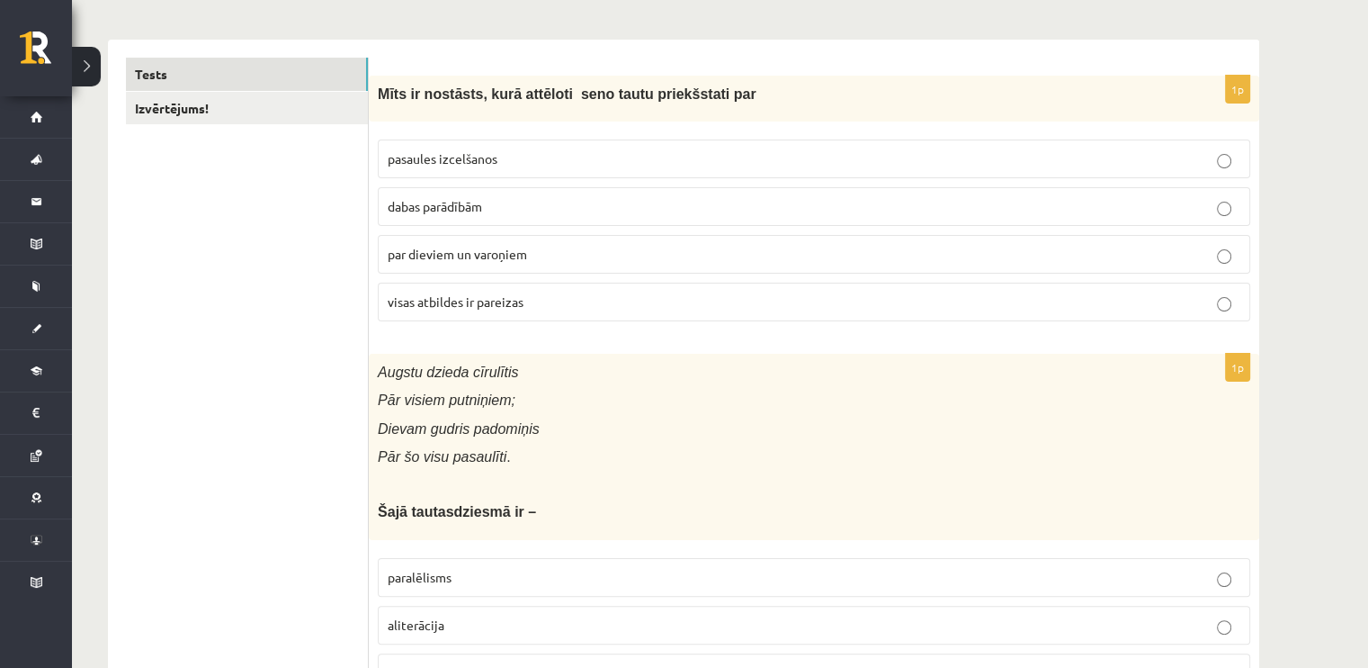
scroll to position [0, 0]
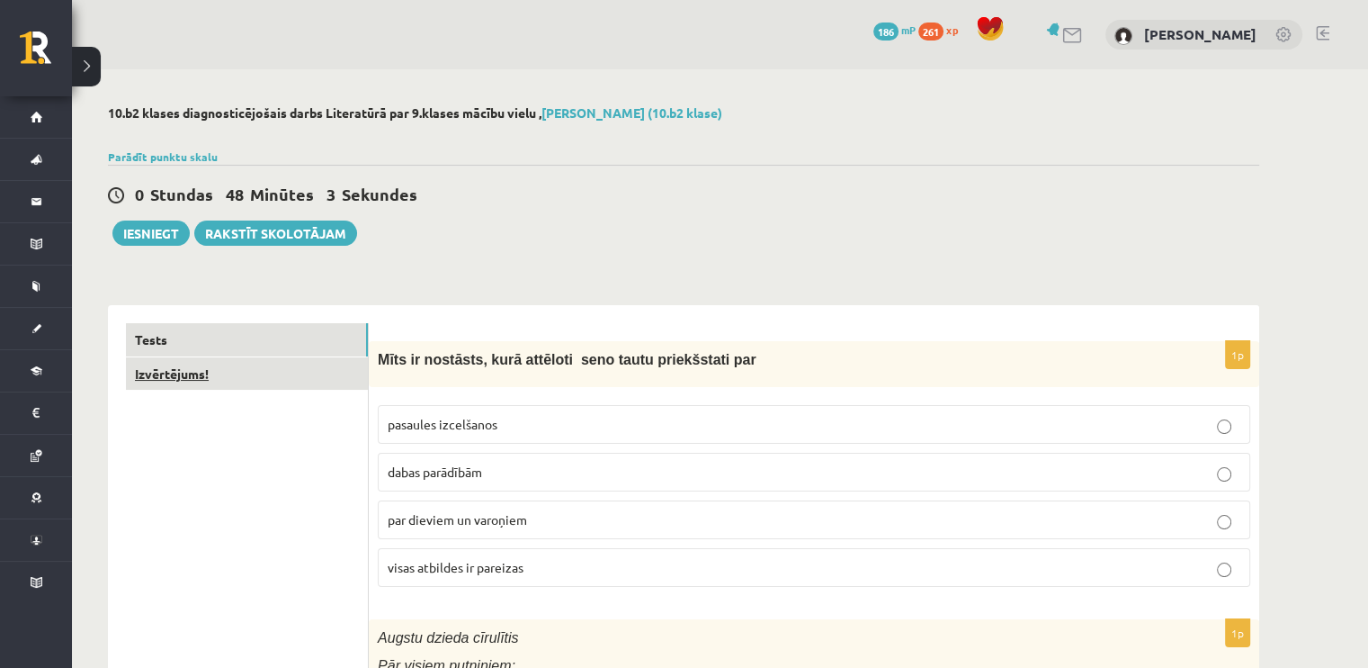
click at [270, 377] on link "Izvērtējums!" at bounding box center [247, 373] width 242 height 33
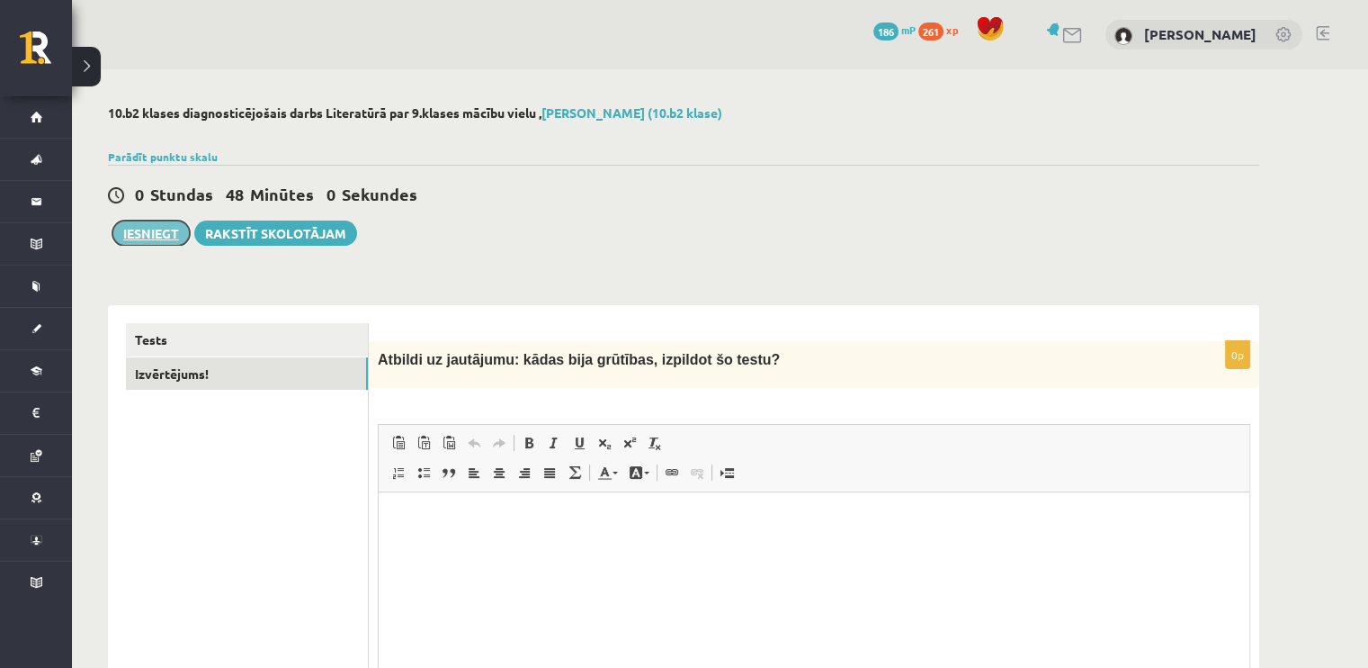
click at [133, 224] on button "Iesniegt" at bounding box center [150, 232] width 77 height 25
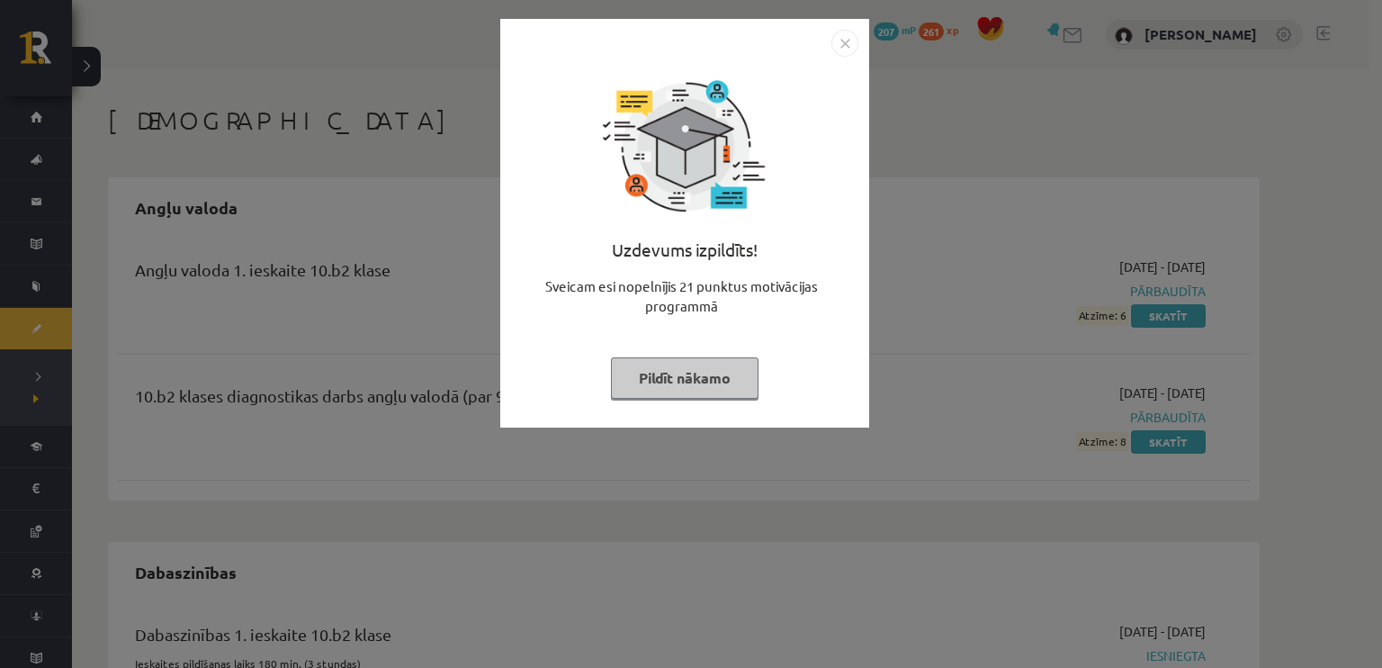
click at [713, 379] on button "Pildīt nākamo" at bounding box center [685, 377] width 148 height 41
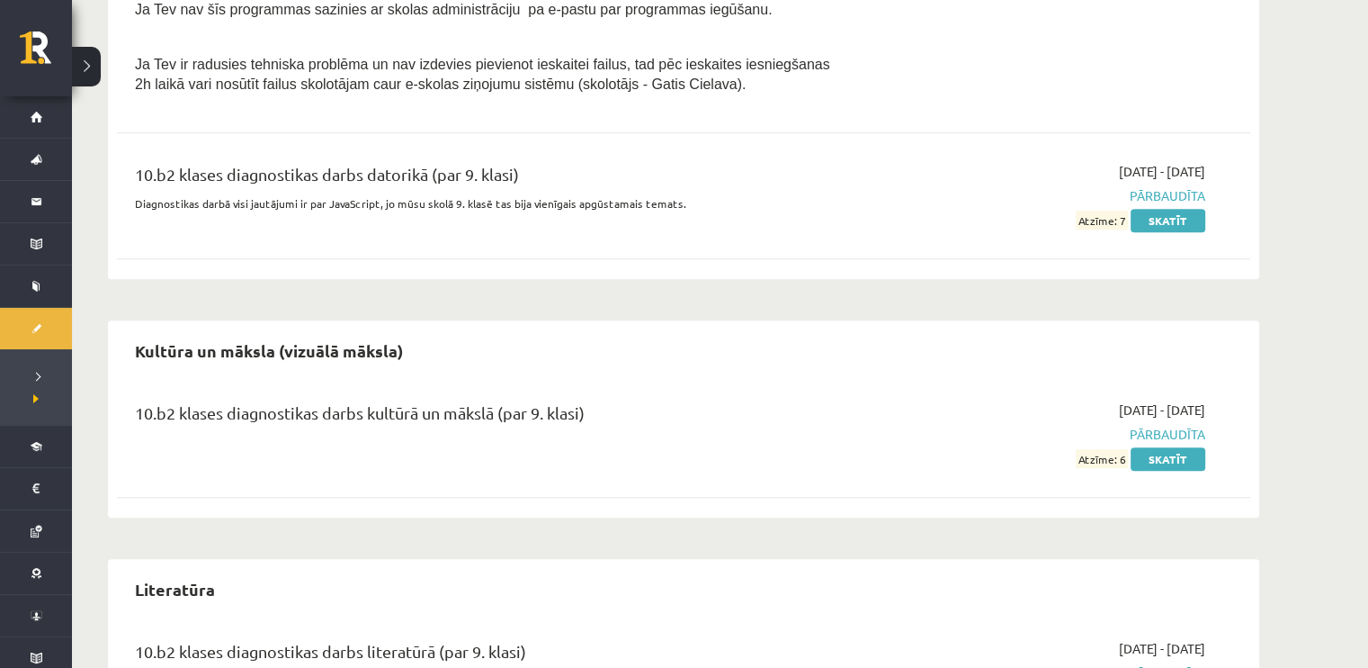
scroll to position [1350, 0]
